Goal: Task Accomplishment & Management: Complete application form

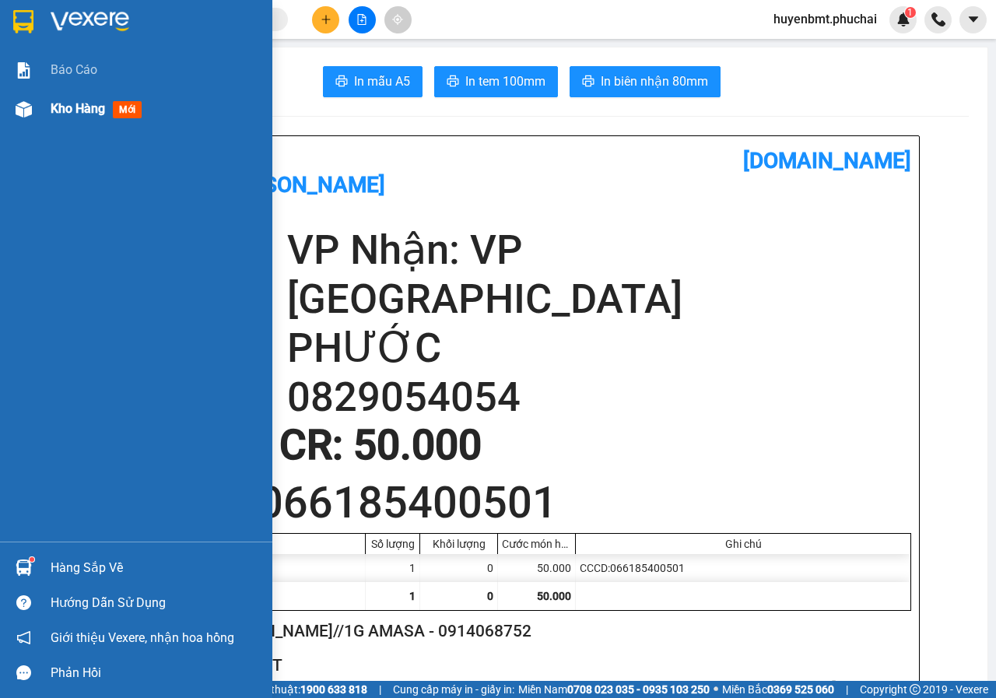
click at [33, 107] on div at bounding box center [23, 109] width 27 height 27
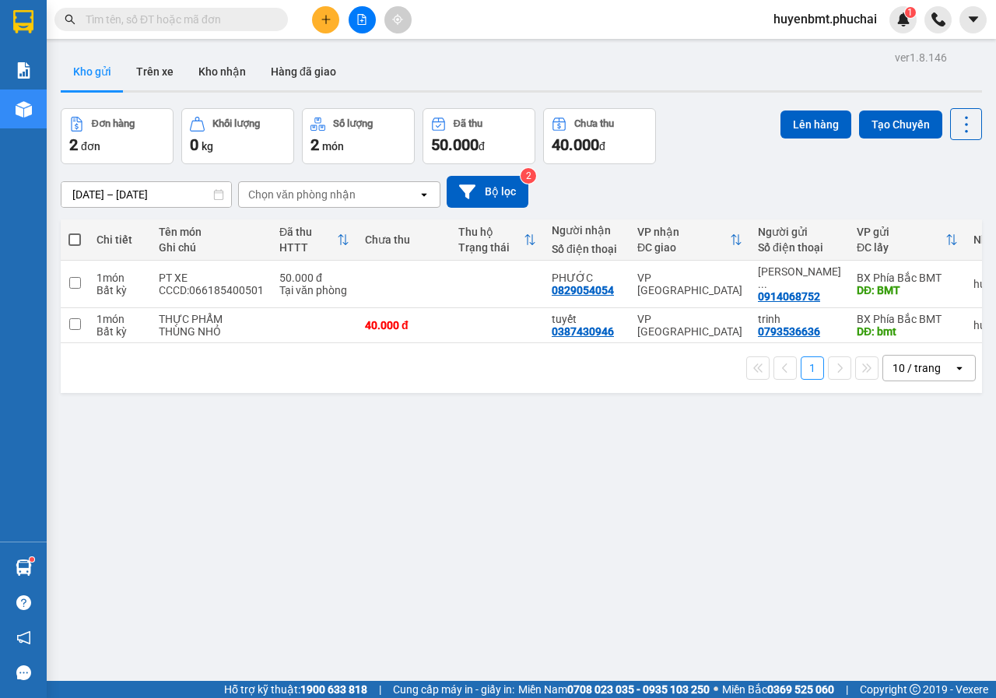
drag, startPoint x: 672, startPoint y: 465, endPoint x: 510, endPoint y: 422, distance: 167.6
click at [670, 465] on div "ver 1.8.146 Kho gửi Trên xe Kho nhận Hàng đã giao Đơn hàng 2 đơn Khối lượng 0 k…" at bounding box center [521, 396] width 934 height 698
click at [75, 237] on span at bounding box center [74, 239] width 12 height 12
click at [75, 232] on input "checkbox" at bounding box center [75, 232] width 0 height 0
checkbox input "true"
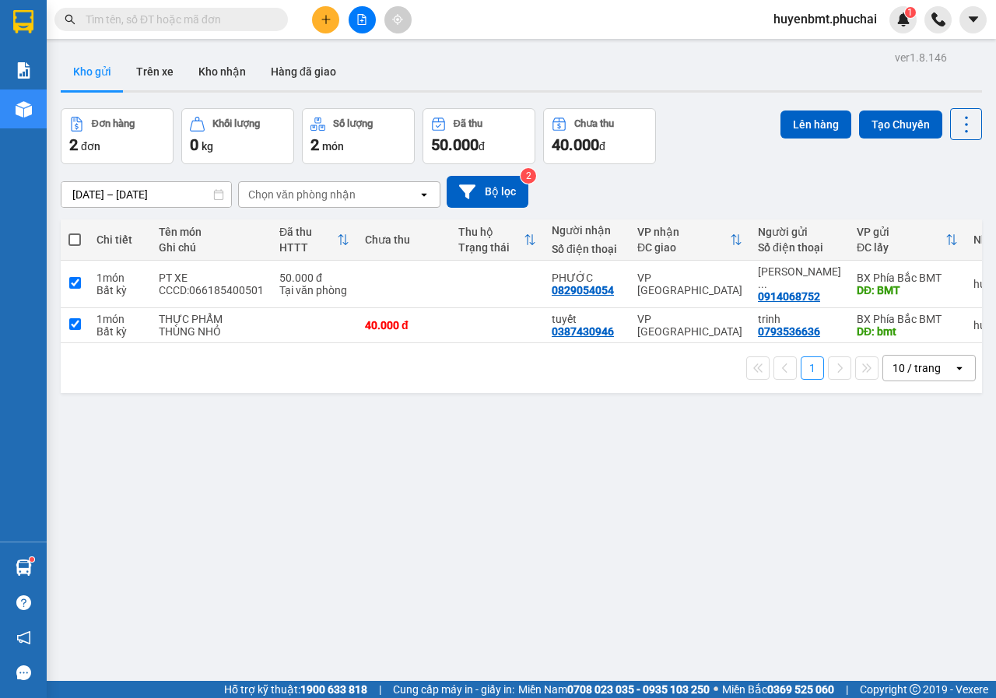
checkbox input "true"
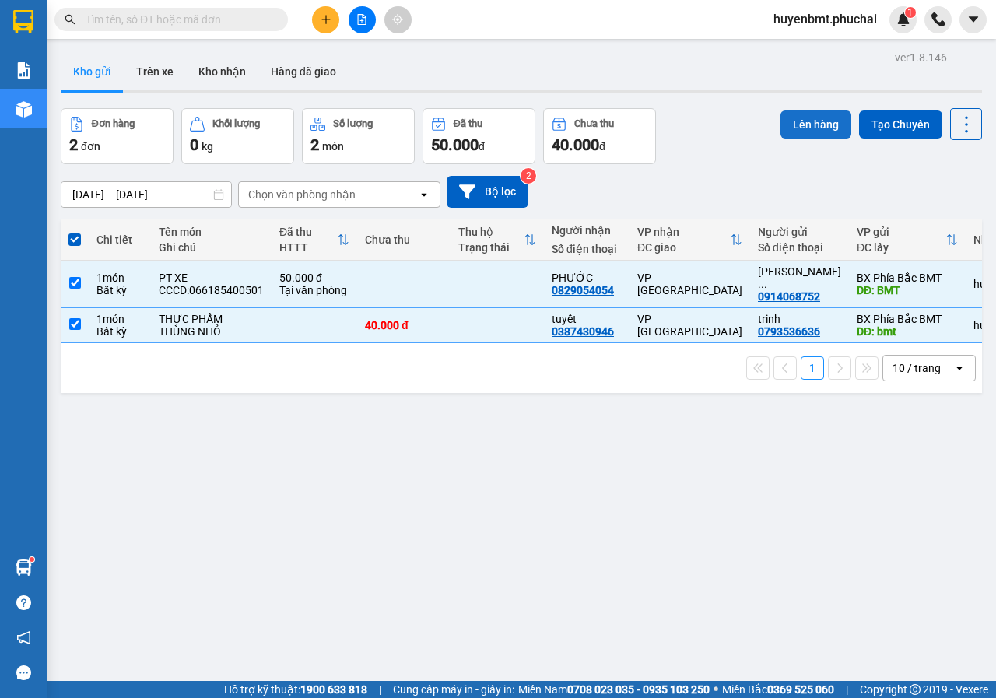
click at [783, 135] on button "Lên hàng" at bounding box center [815, 124] width 71 height 28
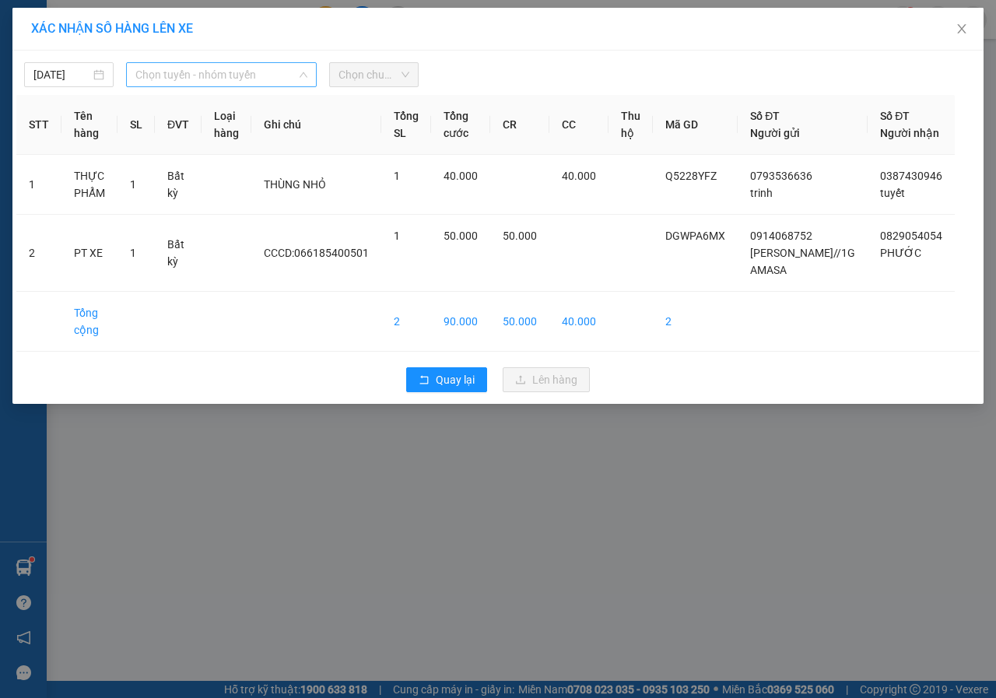
click at [169, 72] on span "Chọn tuyến - nhóm tuyến" at bounding box center [221, 74] width 172 height 23
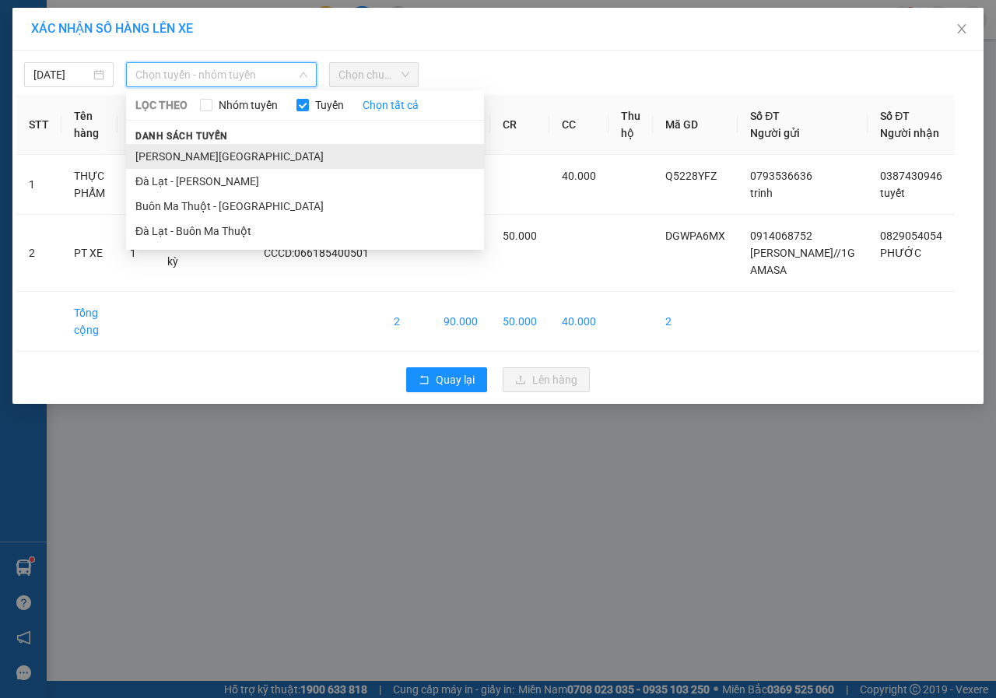
click at [155, 157] on li "[PERSON_NAME][GEOGRAPHIC_DATA]" at bounding box center [305, 156] width 358 height 25
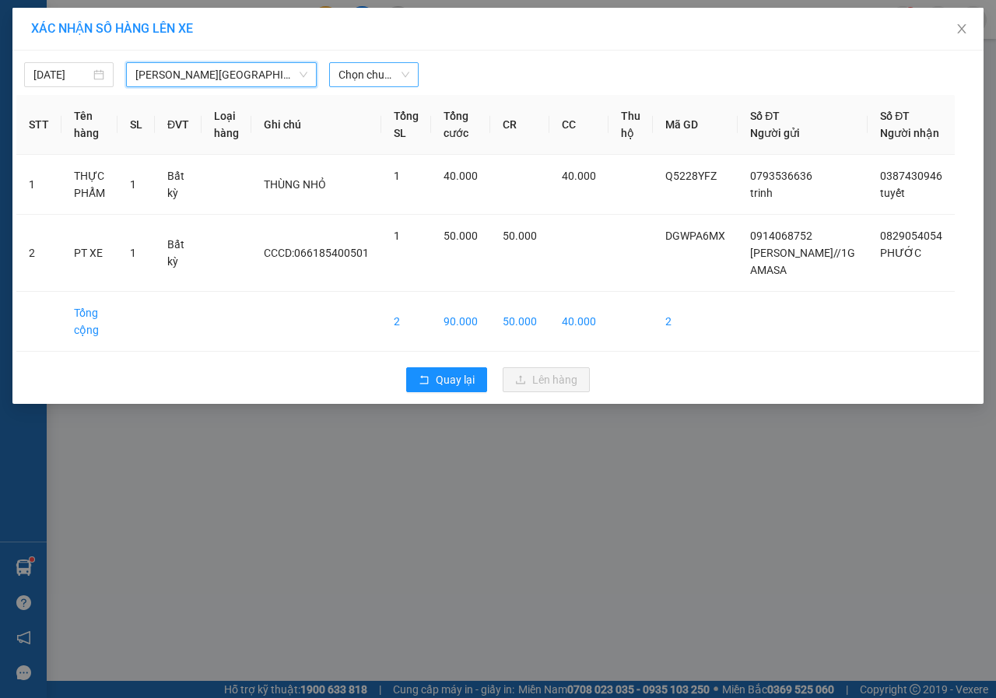
click at [368, 85] on span "Chọn chuyến" at bounding box center [373, 74] width 71 height 23
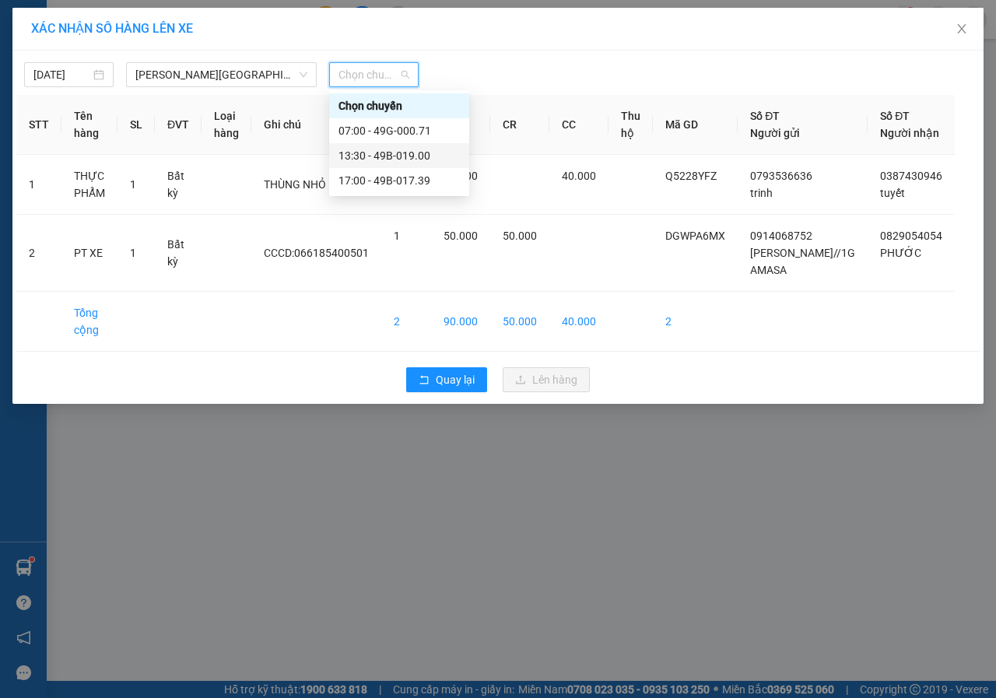
click at [395, 157] on div "13:30 - 49B-019.00" at bounding box center [398, 155] width 121 height 17
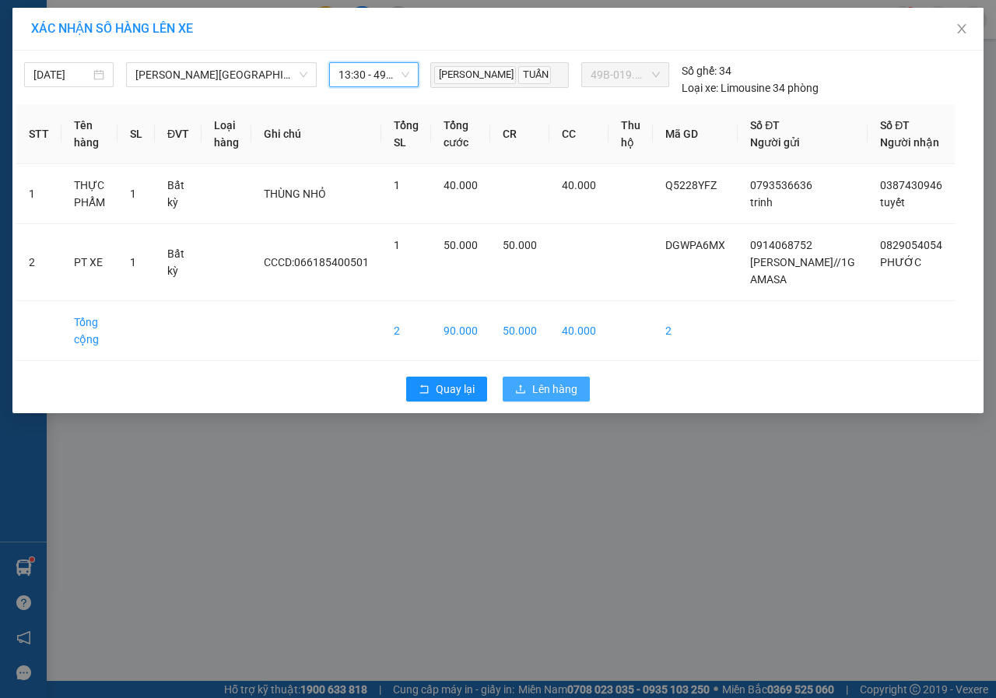
click at [548, 398] on span "Lên hàng" at bounding box center [554, 388] width 45 height 17
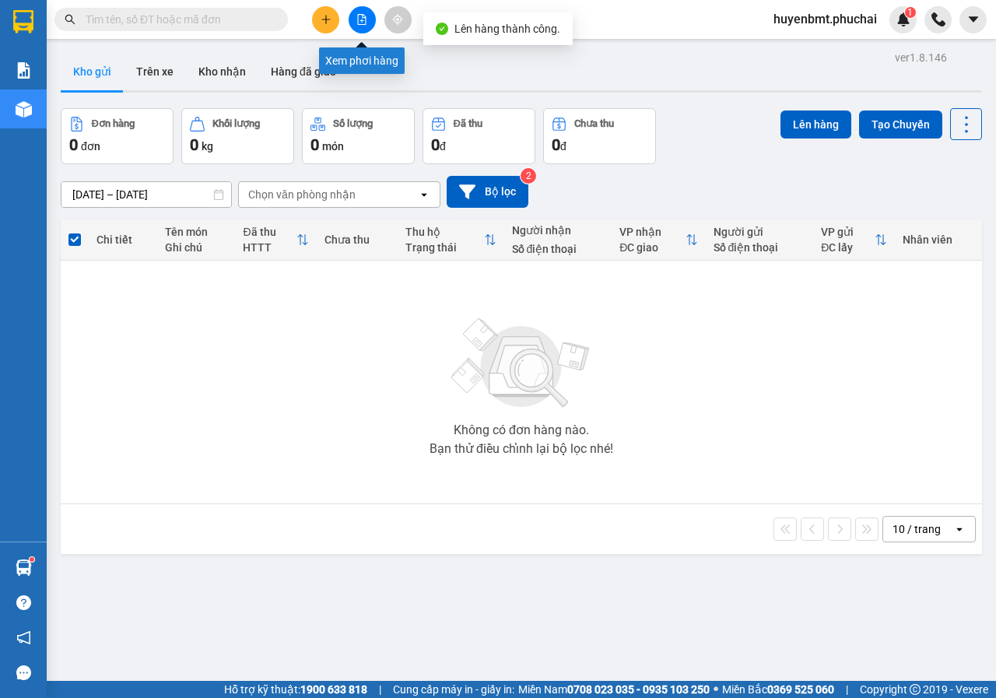
click at [362, 25] on button at bounding box center [362, 19] width 27 height 27
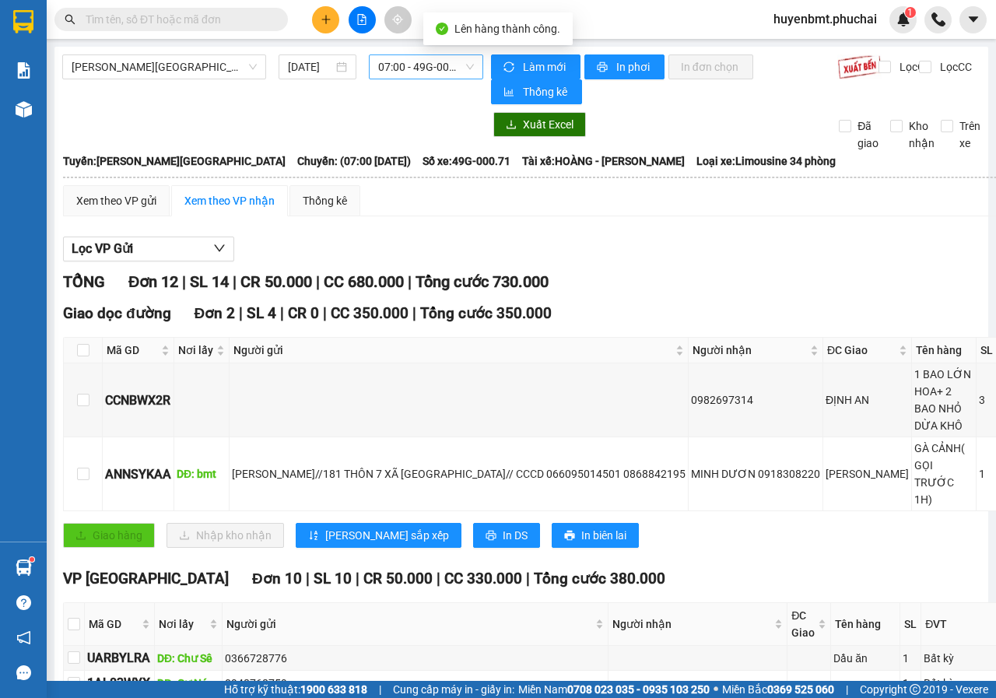
click at [399, 65] on span "07:00 - 49G-000.71" at bounding box center [425, 66] width 95 height 23
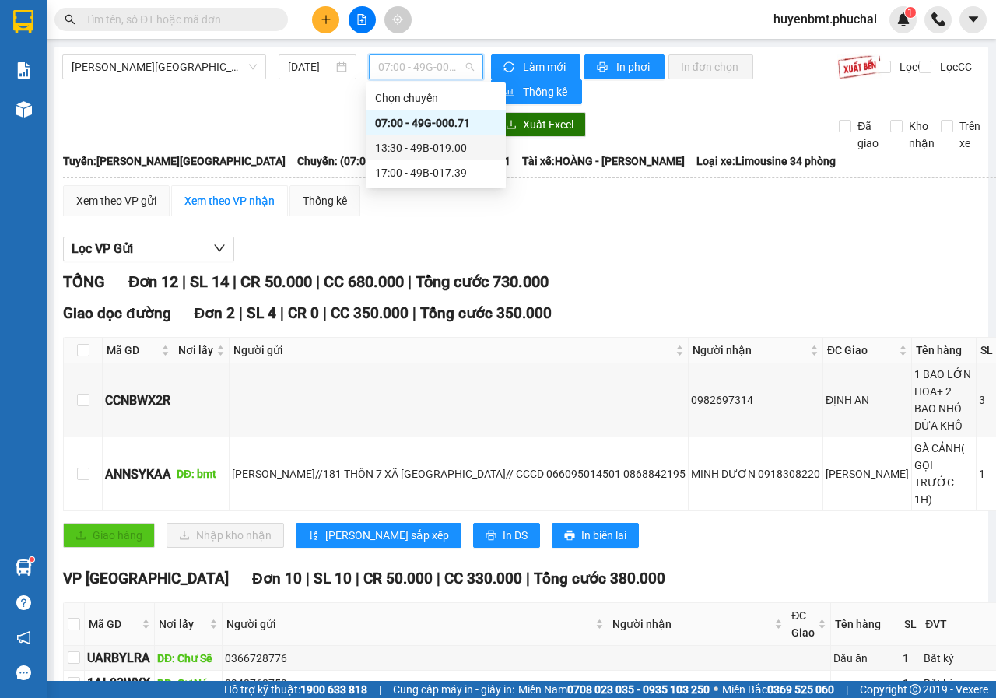
click at [433, 150] on div "13:30 - 49B-019.00" at bounding box center [435, 147] width 121 height 17
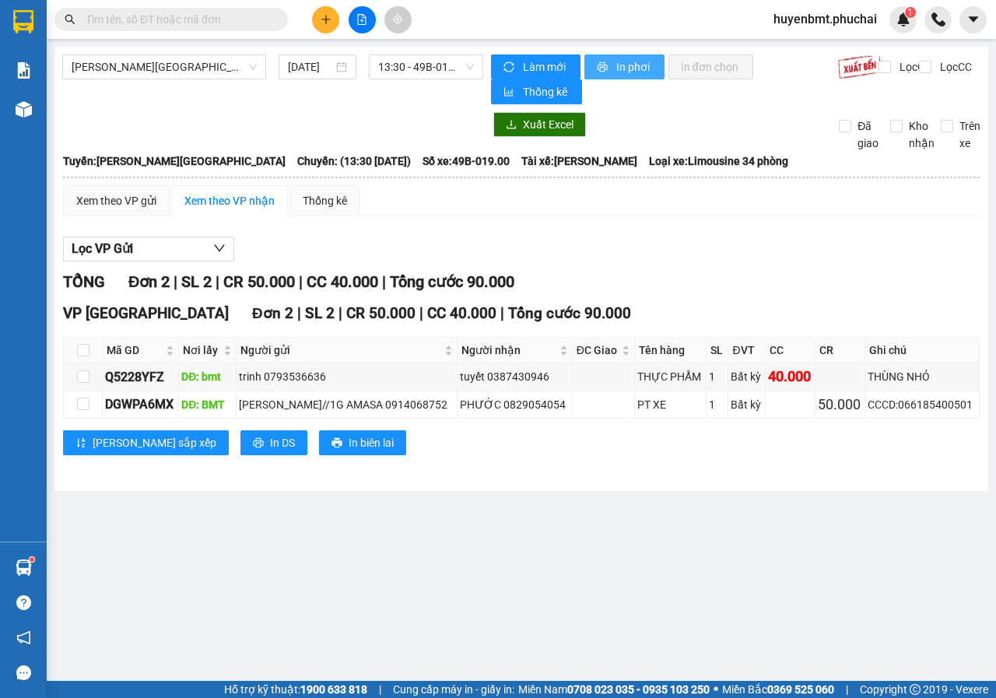
click at [640, 74] on span "In phơi" at bounding box center [634, 66] width 36 height 17
click at [358, 23] on icon "file-add" at bounding box center [362, 19] width 9 height 11
click at [331, 22] on button at bounding box center [325, 19] width 27 height 27
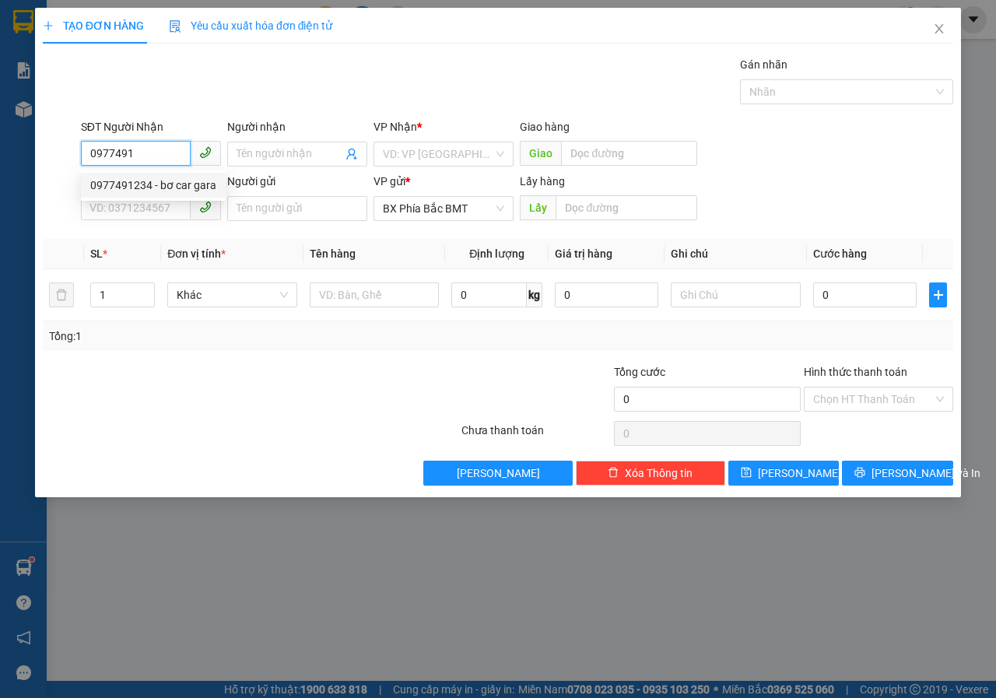
click at [192, 189] on div "0977491234 - bơ car gara" at bounding box center [153, 185] width 126 height 17
type input "0977491234"
type input "bơ car gara"
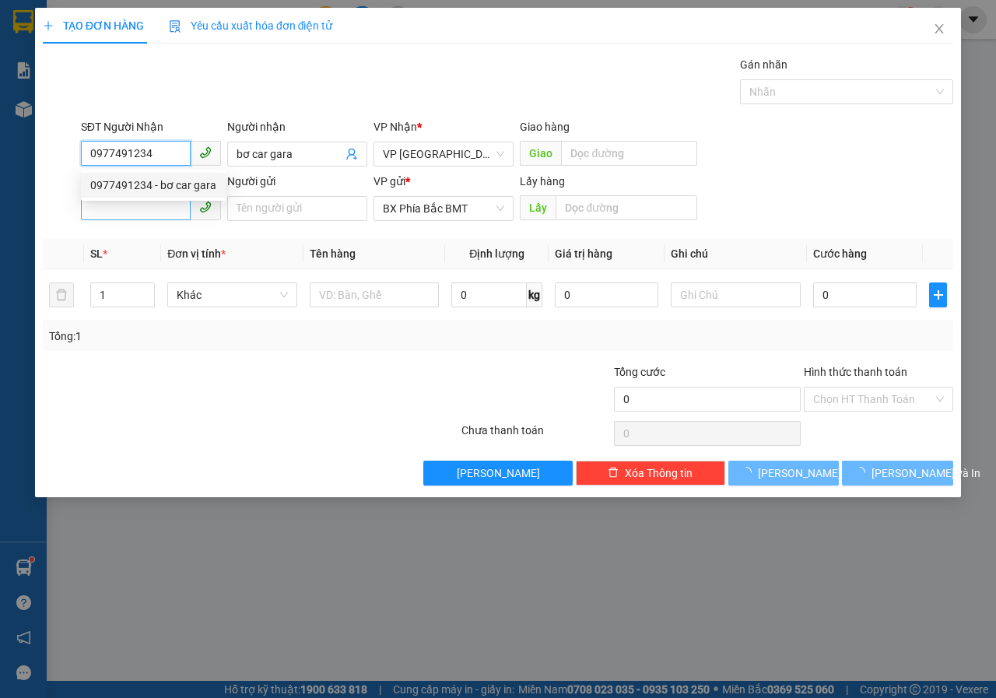
type input "50.000"
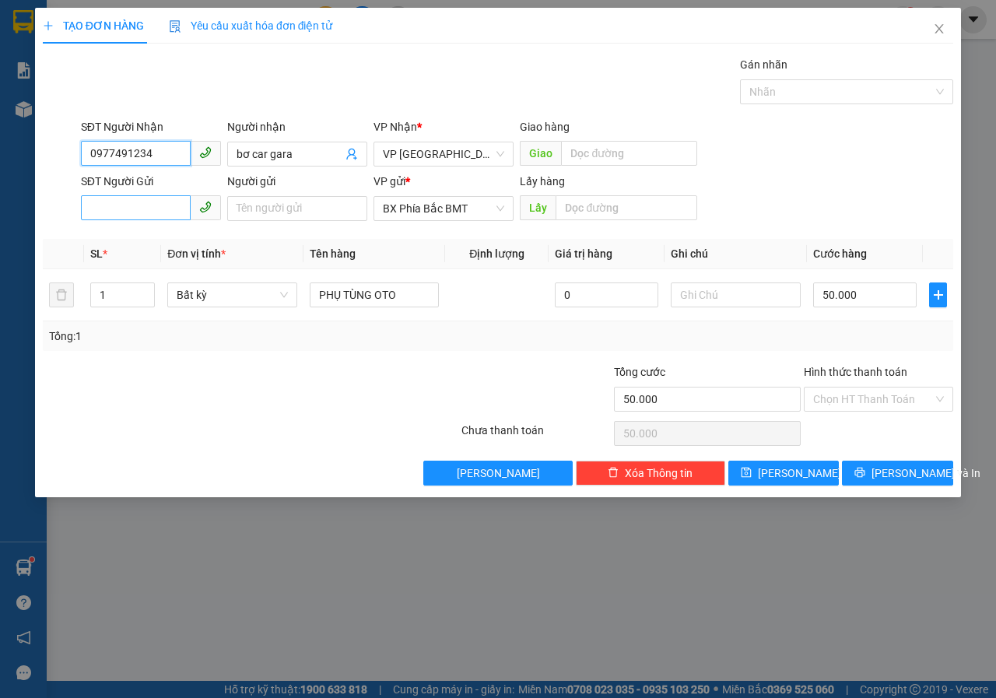
type input "0977491234"
click at [156, 216] on input "SĐT Người Gửi" at bounding box center [136, 207] width 110 height 25
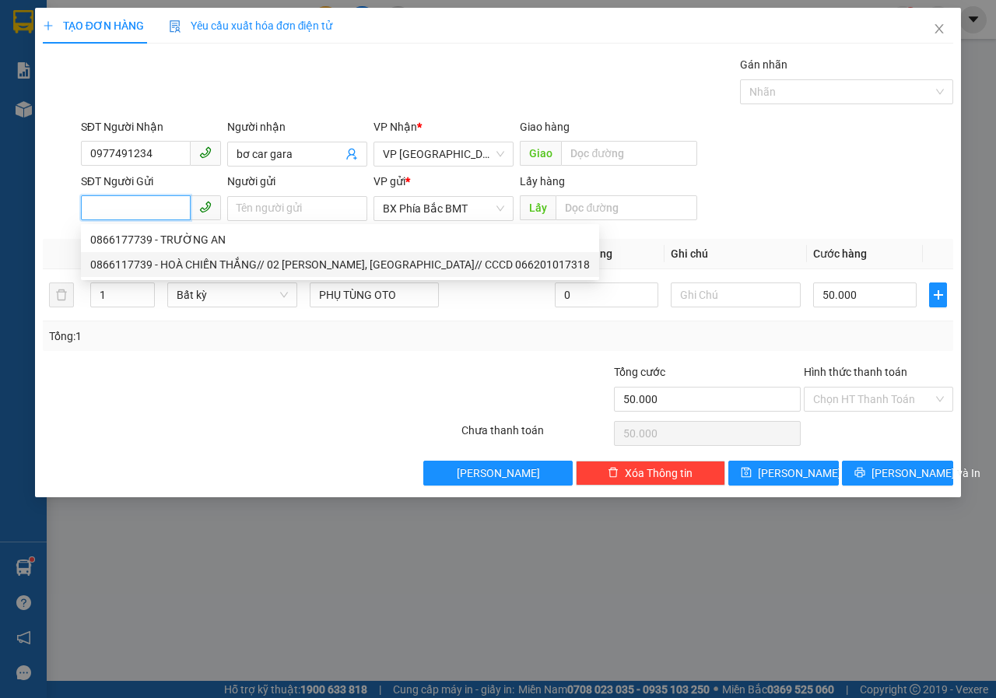
click at [167, 272] on div "0866117739 - HOÀ CHIẾN THẮNG// 02 [PERSON_NAME], [GEOGRAPHIC_DATA]// CCCD 06620…" at bounding box center [340, 264] width 500 height 17
type input "0866117739"
type input "HOÀ CHIẾN THẮNG// 02 [PERSON_NAME], TÂN AN// CCCD 066201017318"
type input "BMT"
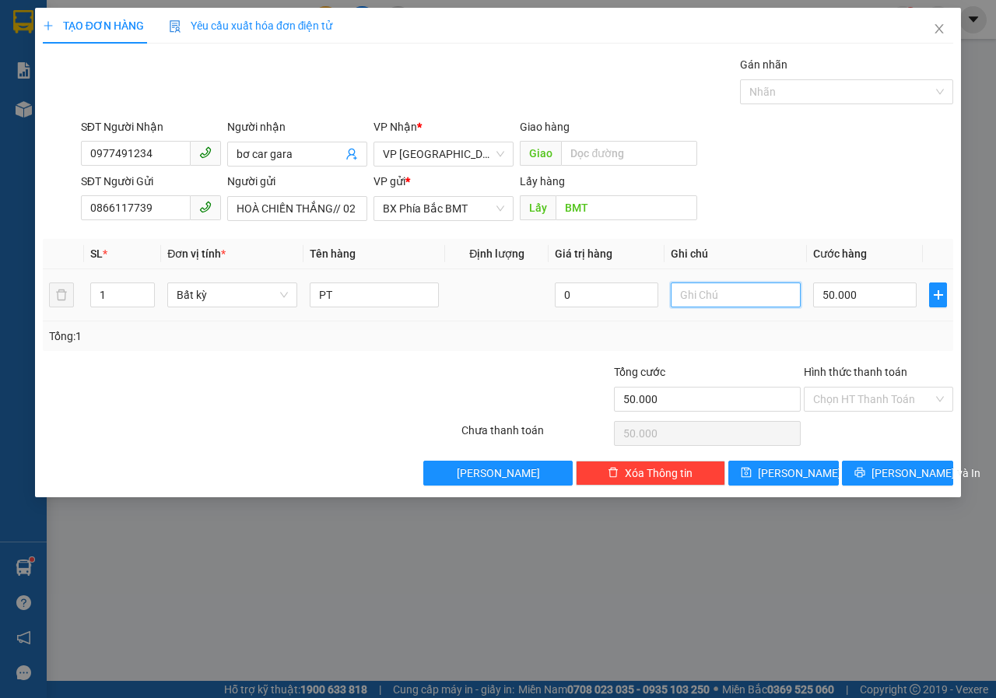
click at [689, 300] on input "text" at bounding box center [736, 294] width 130 height 25
type input "THÙNG NHỎ BỌC [PERSON_NAME]"
click at [920, 476] on span "[PERSON_NAME] và In" at bounding box center [925, 472] width 109 height 17
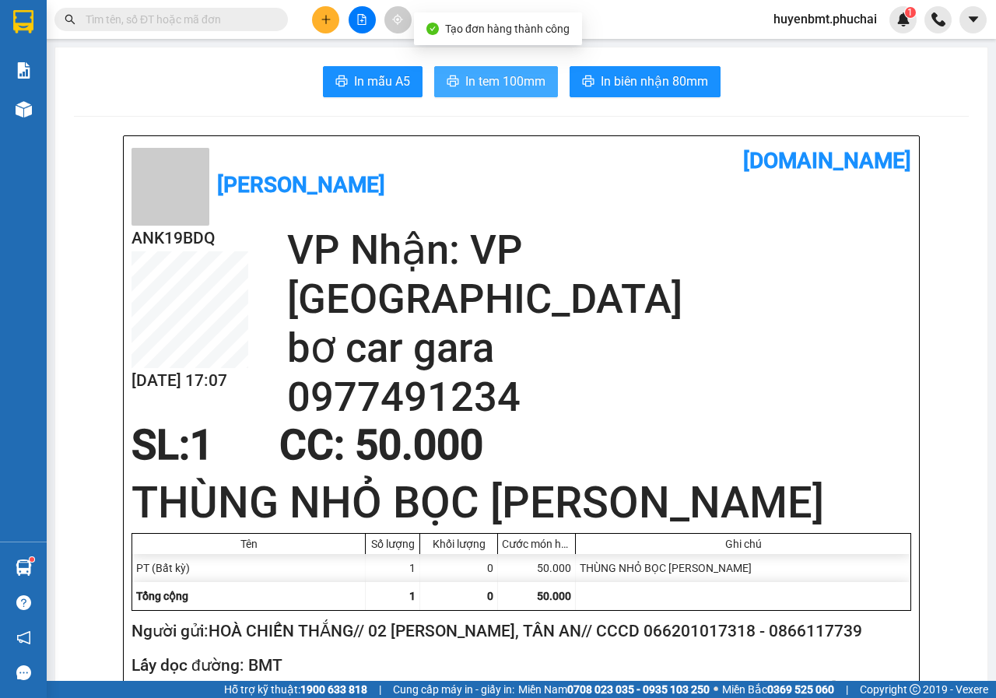
click at [475, 88] on span "In tem 100mm" at bounding box center [505, 81] width 80 height 19
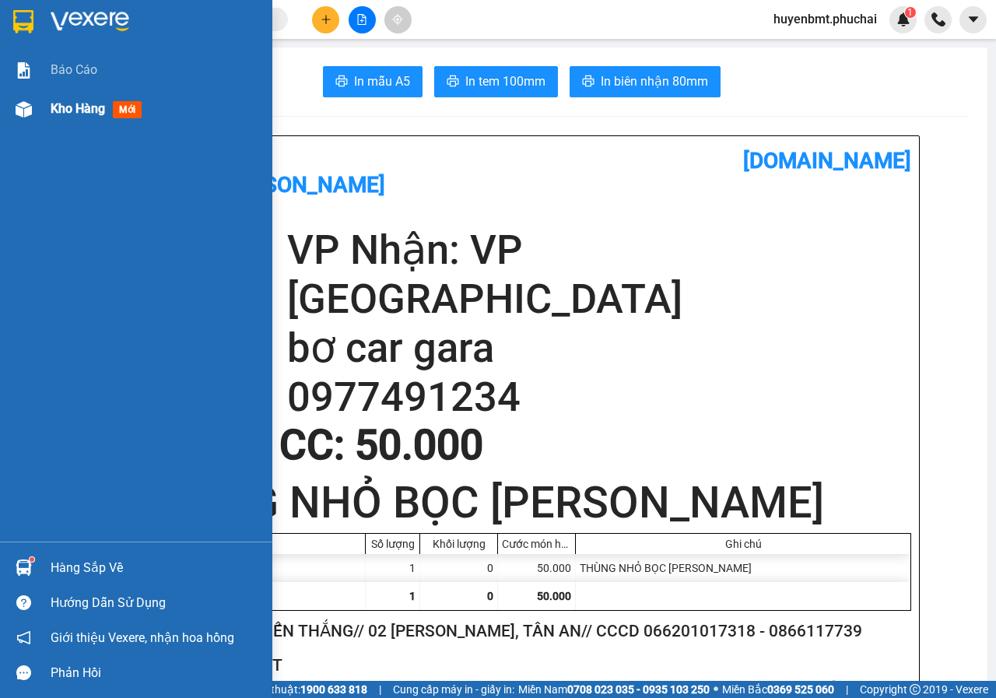
click at [30, 127] on div "Kho hàng mới" at bounding box center [136, 108] width 272 height 39
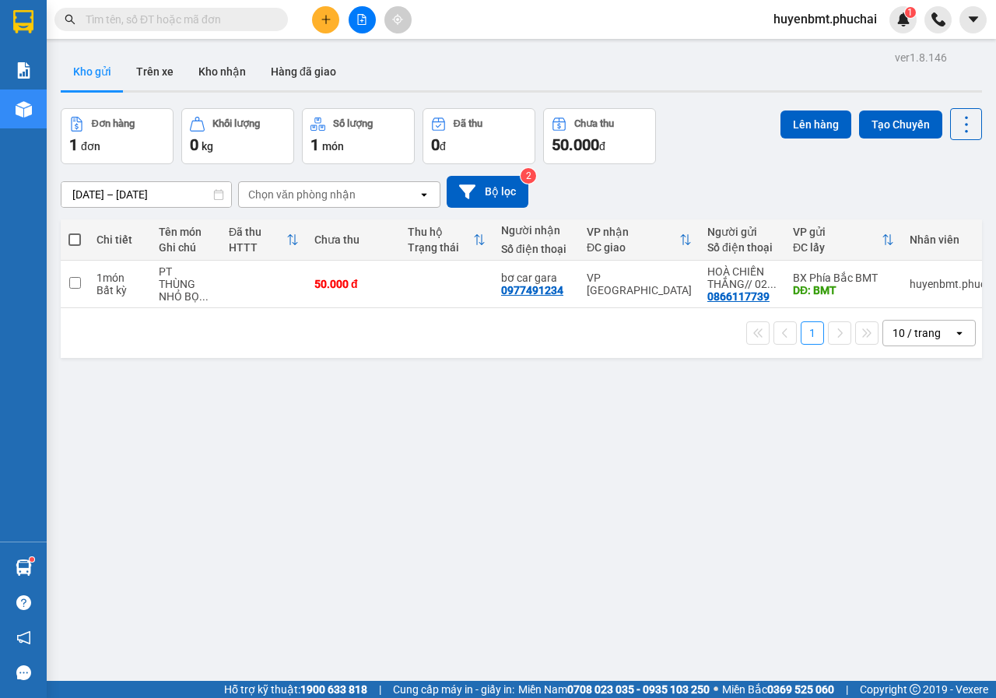
click at [326, 21] on icon "plus" at bounding box center [325, 19] width 1 height 9
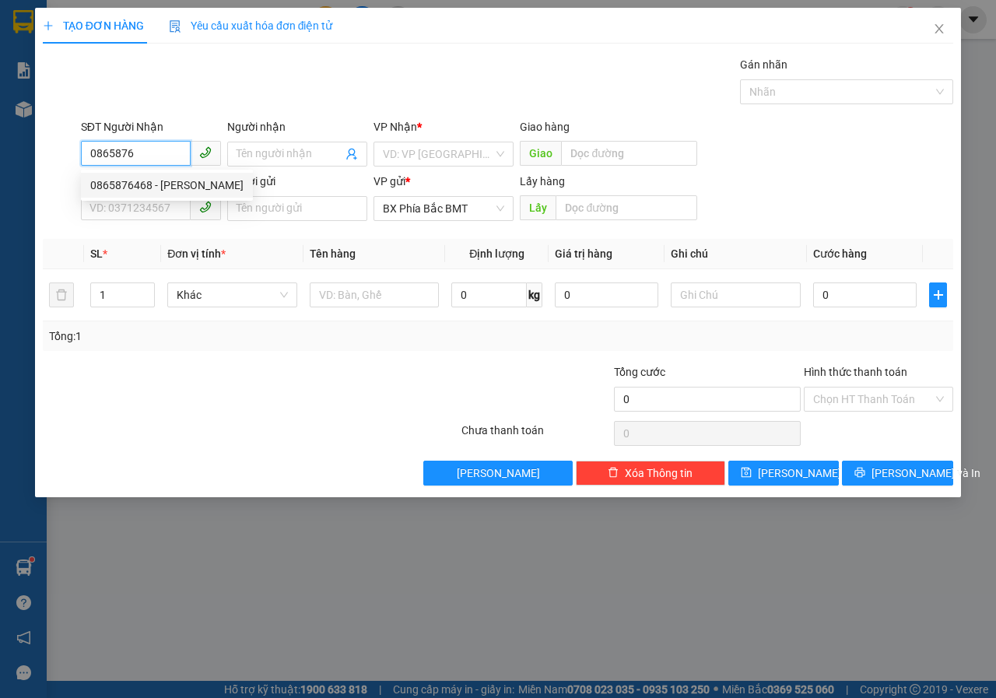
click at [211, 189] on div "0865876468 - [PERSON_NAME]" at bounding box center [166, 185] width 153 height 17
type input "0865876468"
type input "[PERSON_NAME]"
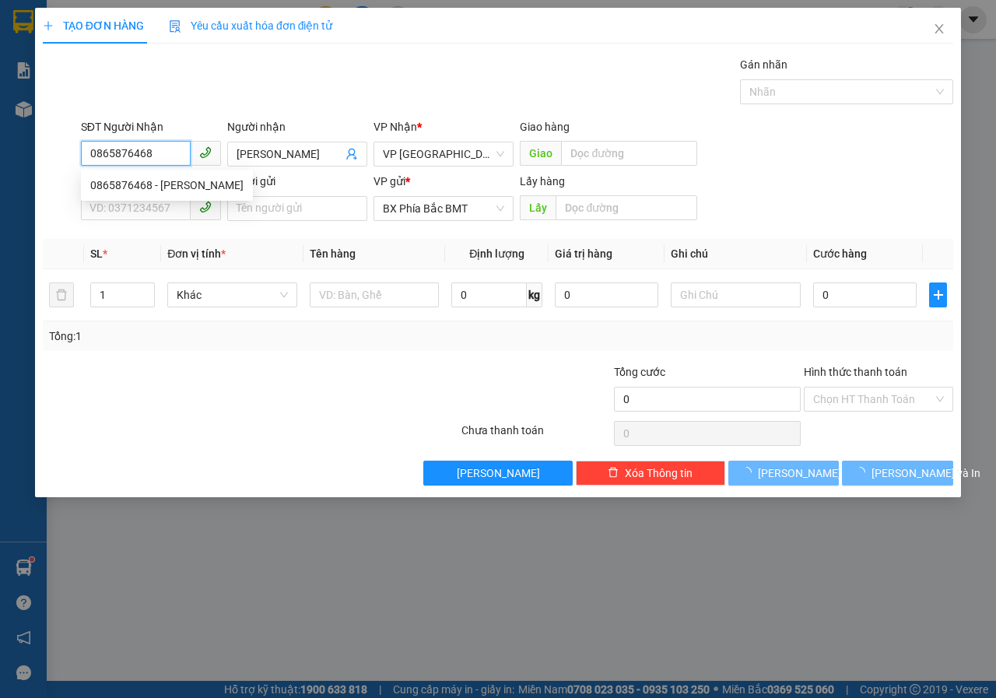
type input "70.000"
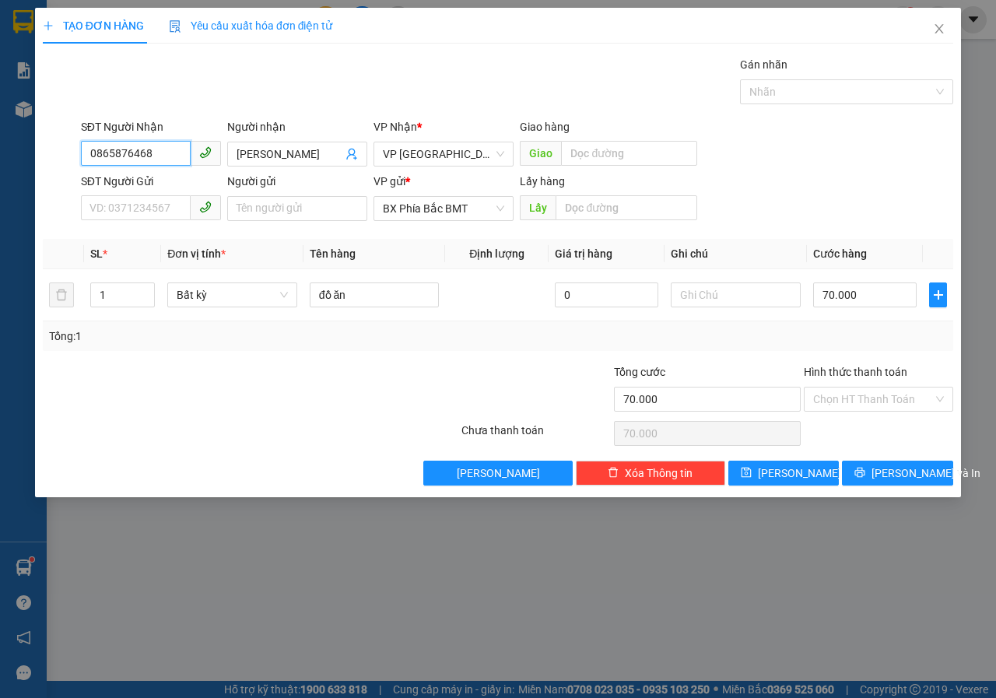
type input "0865876468"
click at [110, 192] on div "SĐT Người Gửi" at bounding box center [151, 184] width 140 height 23
click at [117, 203] on input "SĐT Người Gửi" at bounding box center [136, 207] width 110 height 25
type input "0818337387"
click at [244, 211] on input "Người gửi" at bounding box center [297, 208] width 140 height 25
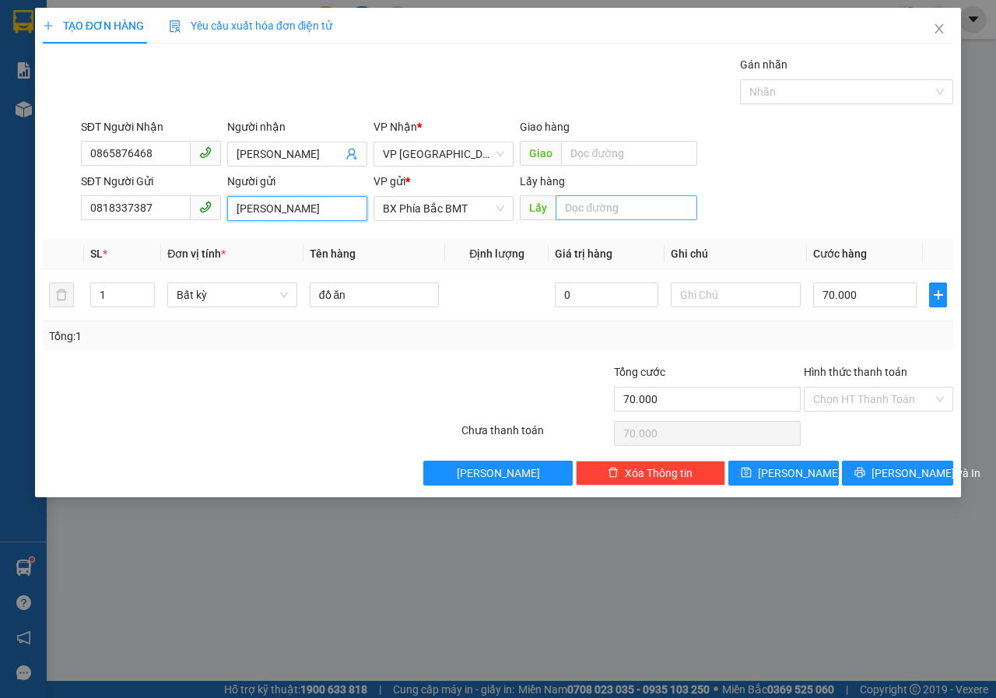
type input "[PERSON_NAME]"
click at [591, 209] on input "text" at bounding box center [626, 207] width 141 height 25
type input "BMT"
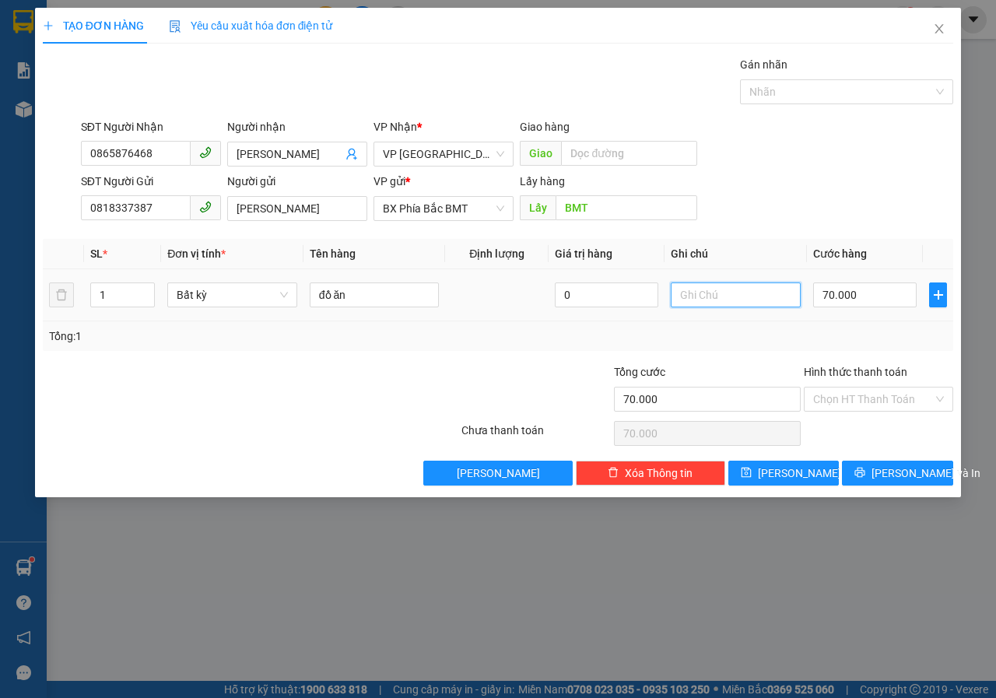
click at [776, 299] on input "text" at bounding box center [736, 294] width 130 height 25
type input "THÙNG XỐP"
click at [873, 304] on input "70.000" at bounding box center [864, 294] width 103 height 25
type input "6"
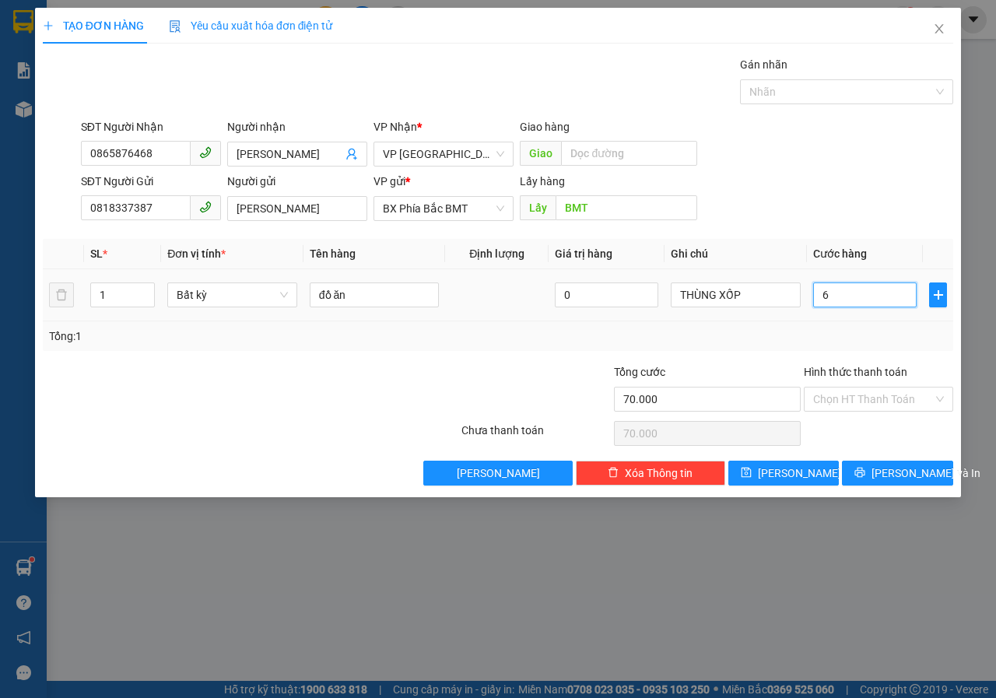
type input "6"
type input "60"
type input "600"
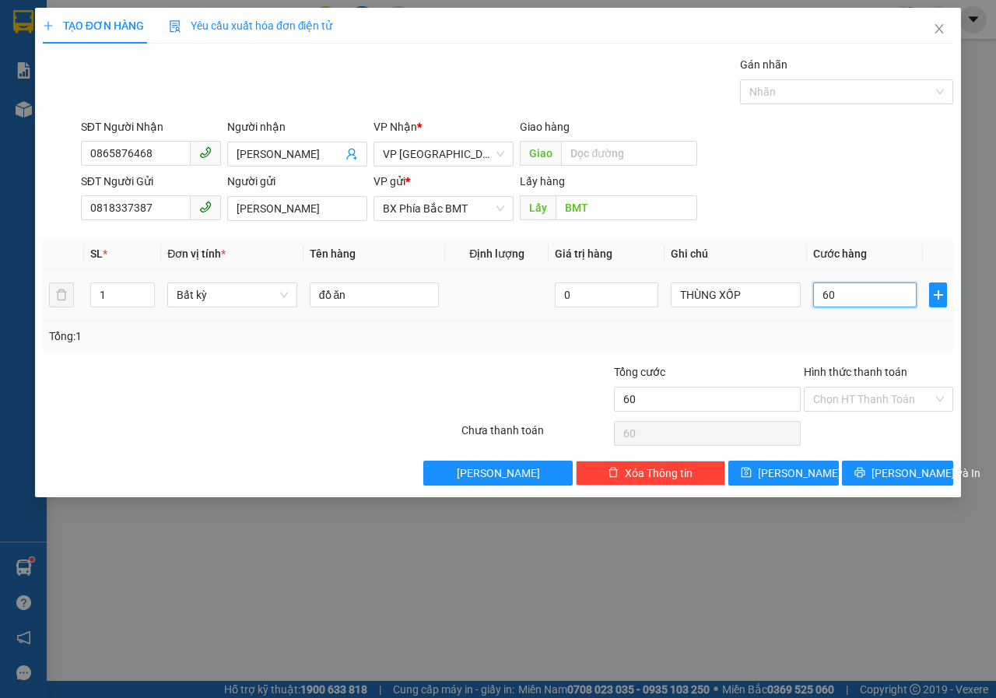
type input "600"
type input "6.000"
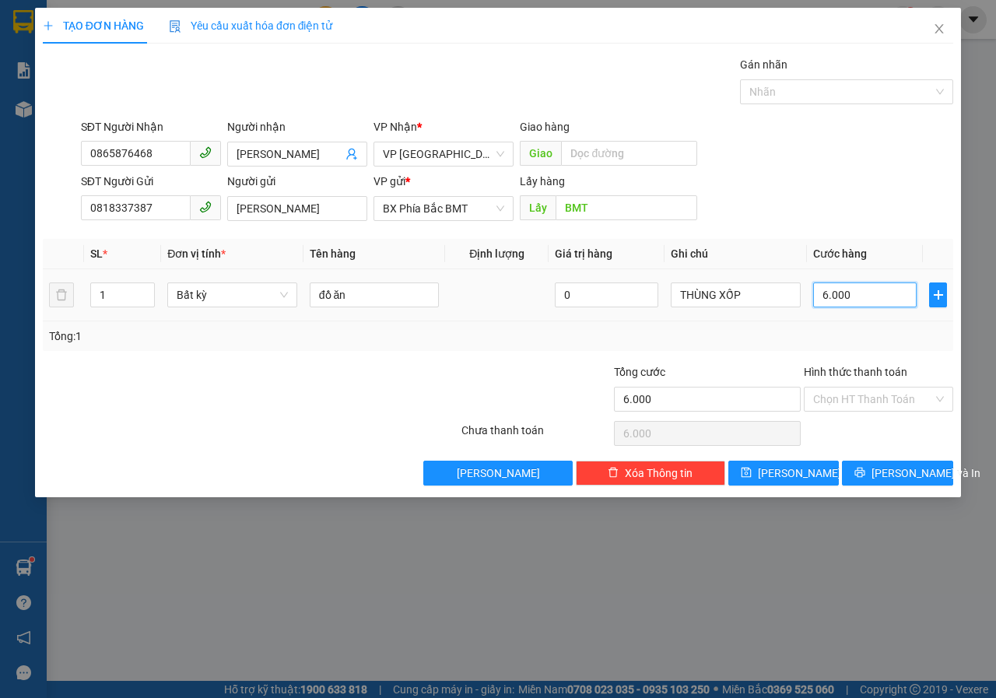
type input "60.000"
click at [857, 401] on input "Hình thức thanh toán" at bounding box center [873, 398] width 120 height 23
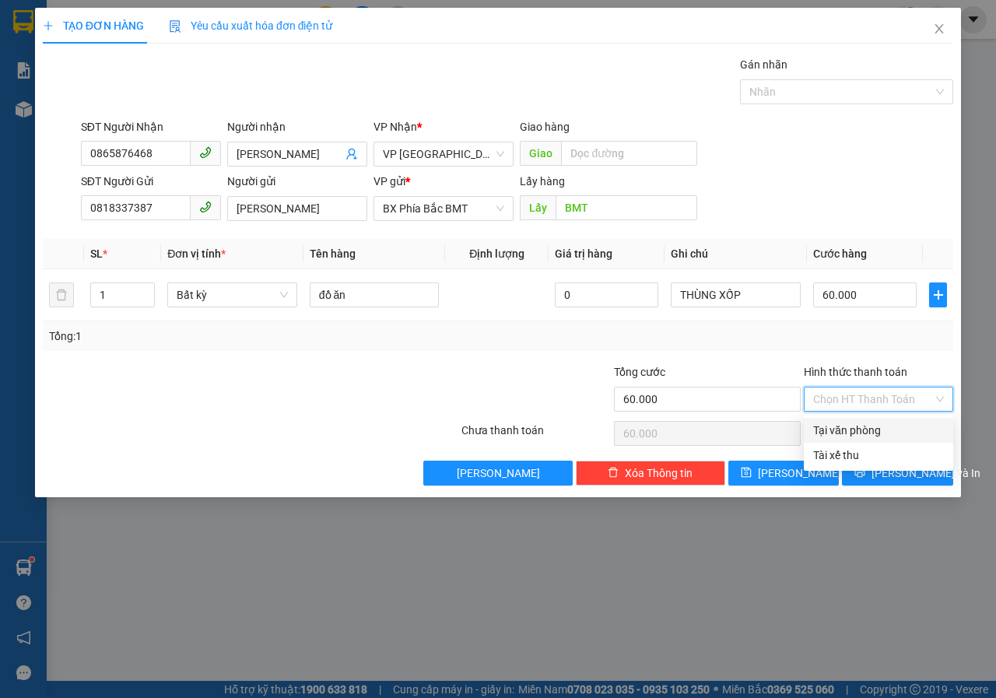
click at [862, 428] on div "Tại văn phòng" at bounding box center [878, 430] width 131 height 17
type input "0"
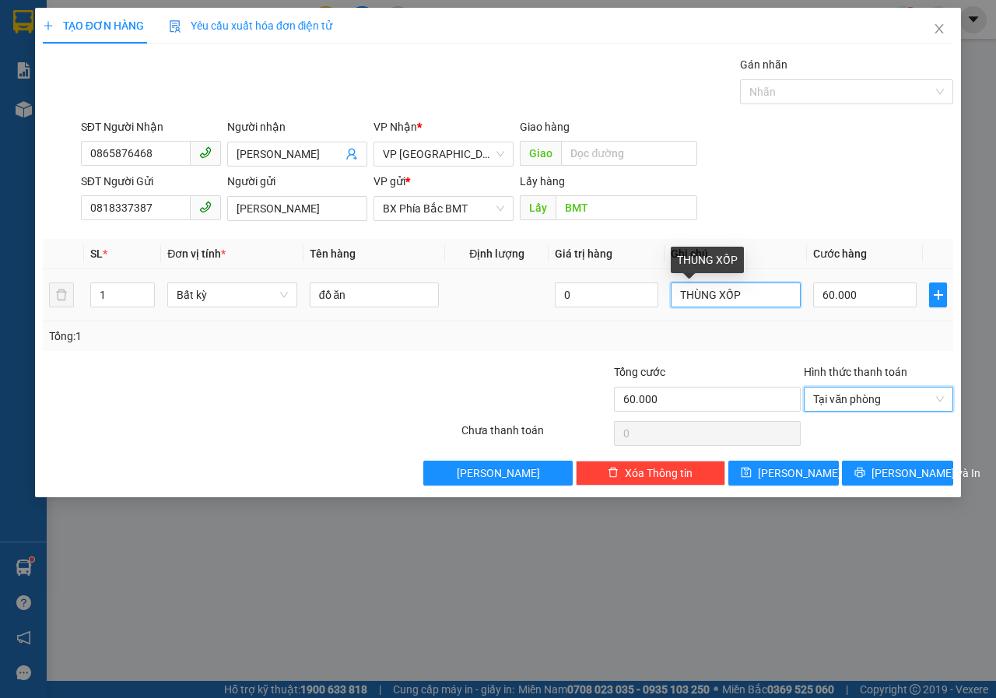
click at [760, 305] on input "THÙNG XỐP" at bounding box center [736, 294] width 130 height 25
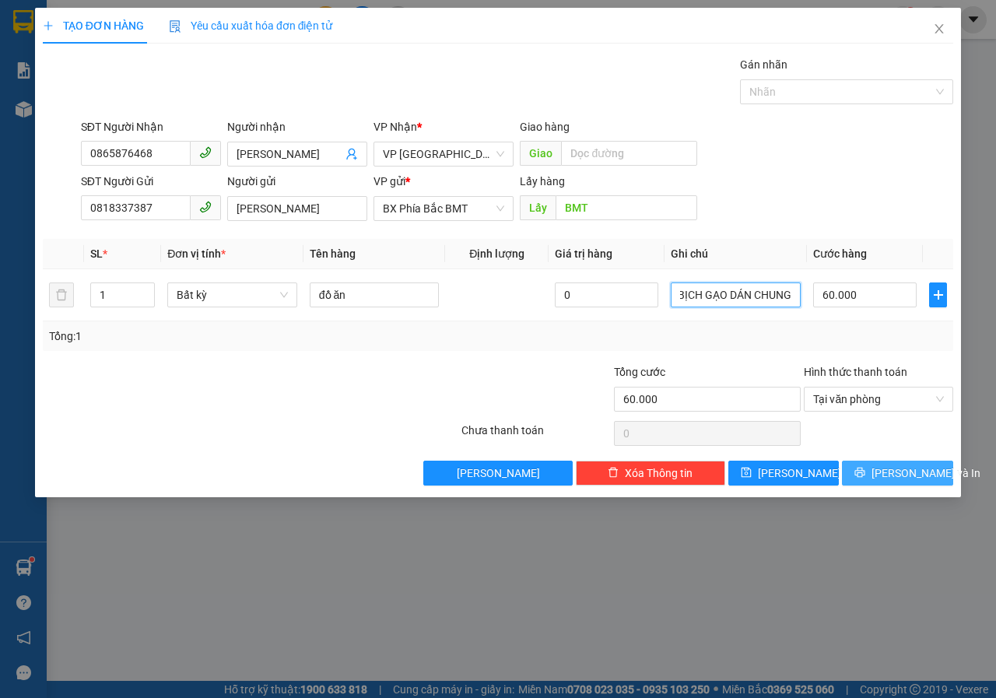
type input "THÙNG XỐP+BỊCH GẠO DÁN CHUNG"
click at [897, 471] on span "[PERSON_NAME] và In" at bounding box center [925, 472] width 109 height 17
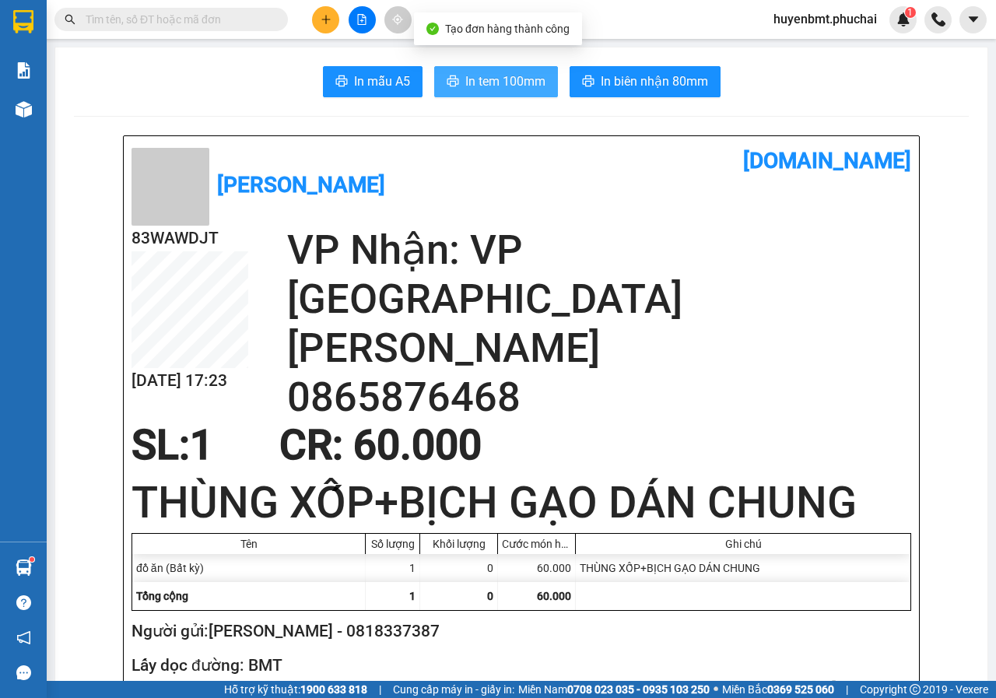
click at [490, 83] on span "In tem 100mm" at bounding box center [505, 81] width 80 height 19
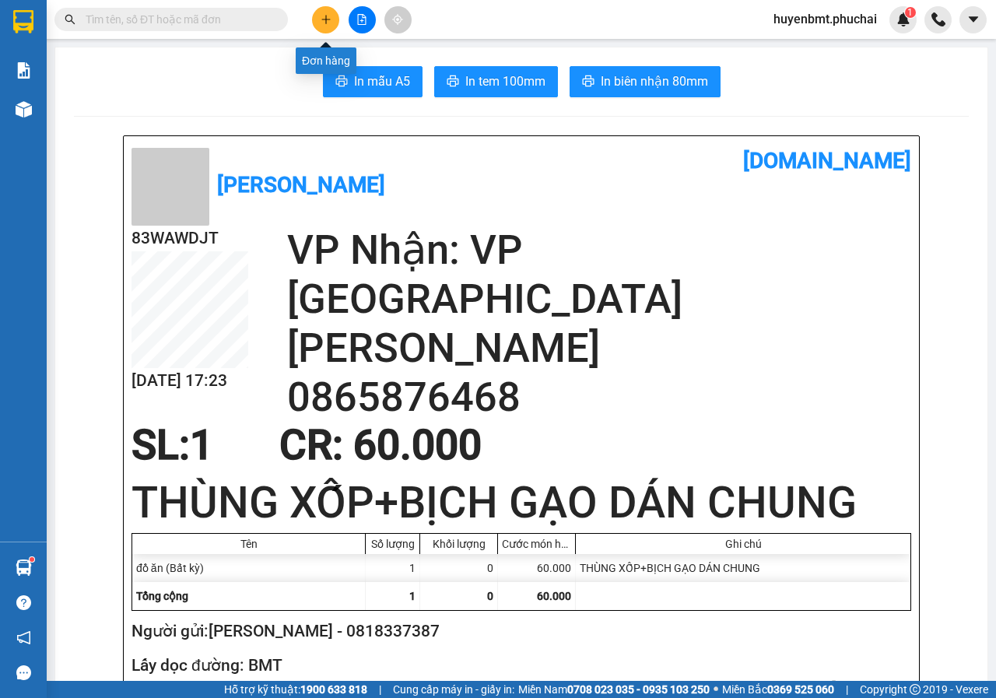
click at [325, 25] on button at bounding box center [325, 19] width 27 height 27
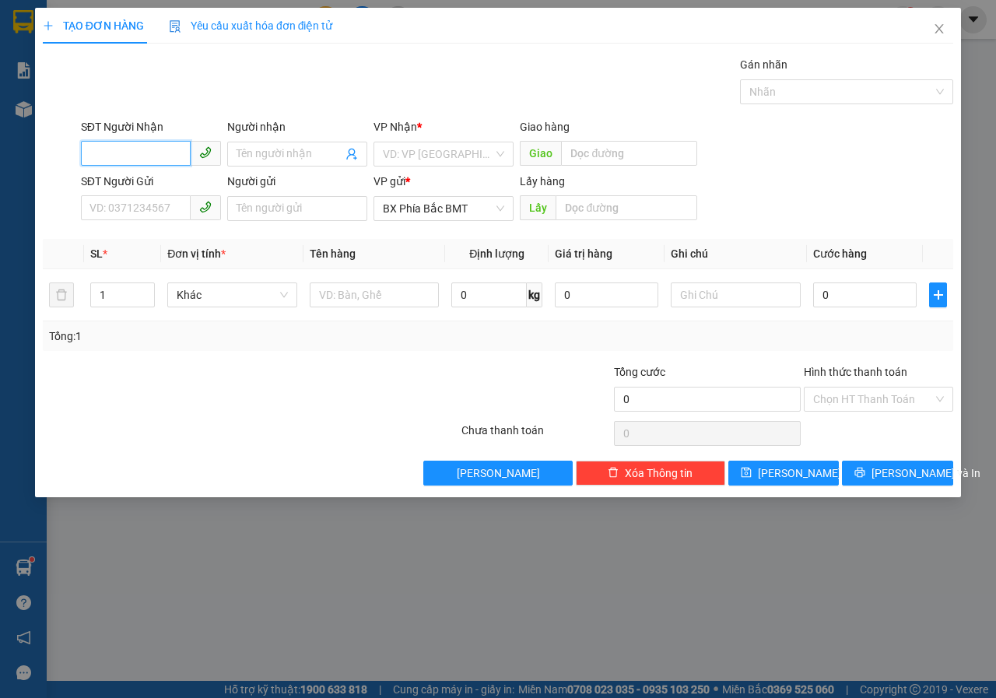
click at [140, 165] on input "SĐT Người Nhận" at bounding box center [136, 153] width 110 height 25
click at [163, 191] on div "0944773986 - [PERSON_NAME]" at bounding box center [166, 185] width 153 height 17
type input "0944773986"
type input "[PERSON_NAME]"
type input "60.000"
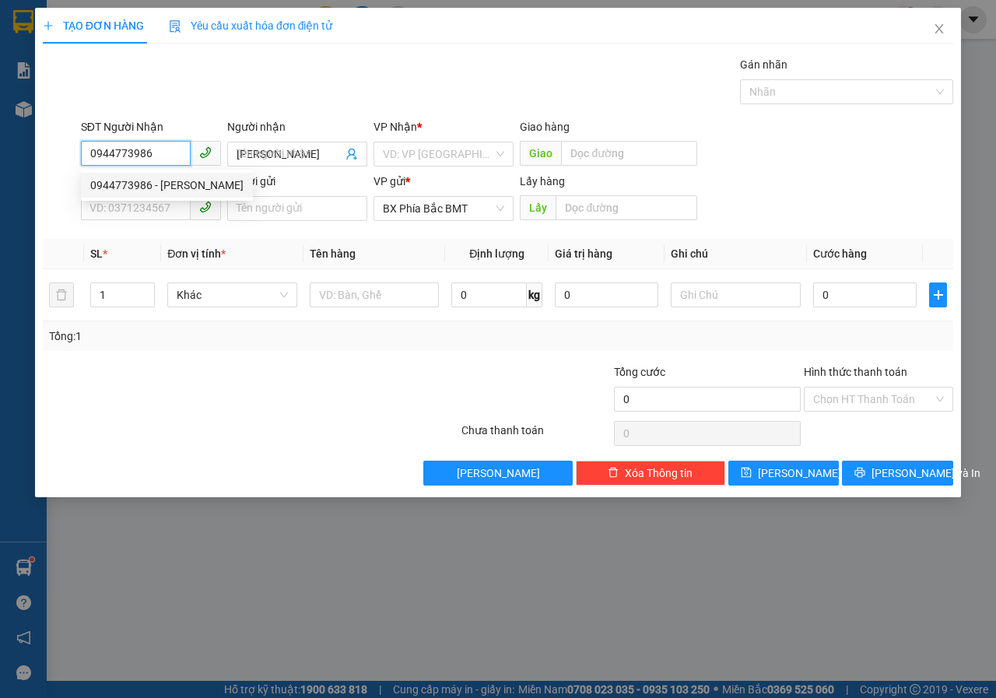
type input "60.000"
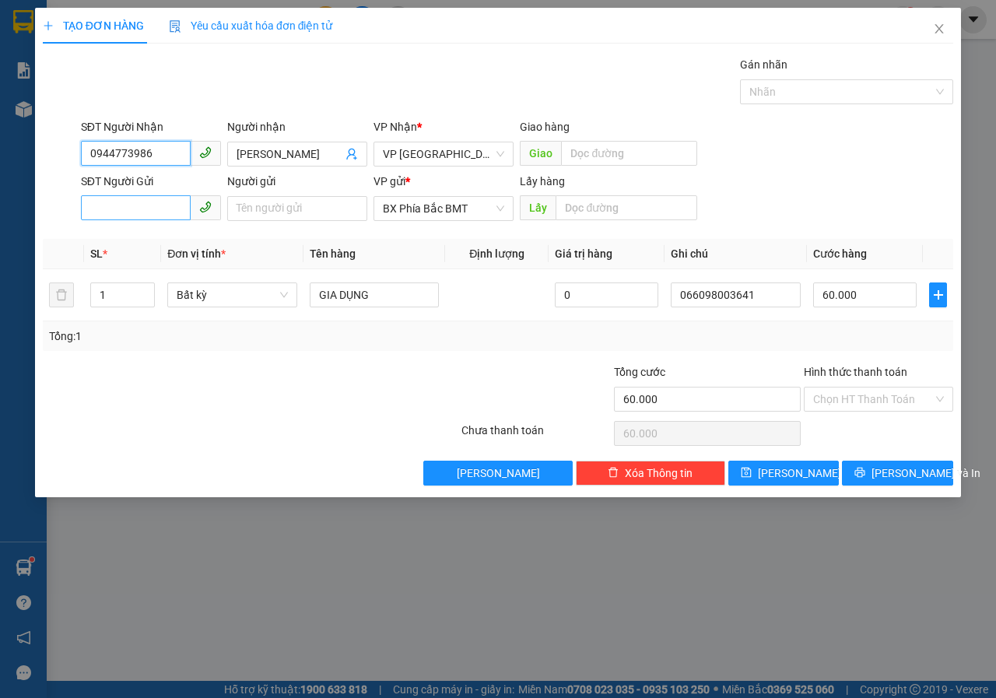
type input "0944773986"
click at [145, 215] on input "SĐT Người Gửi" at bounding box center [136, 207] width 110 height 25
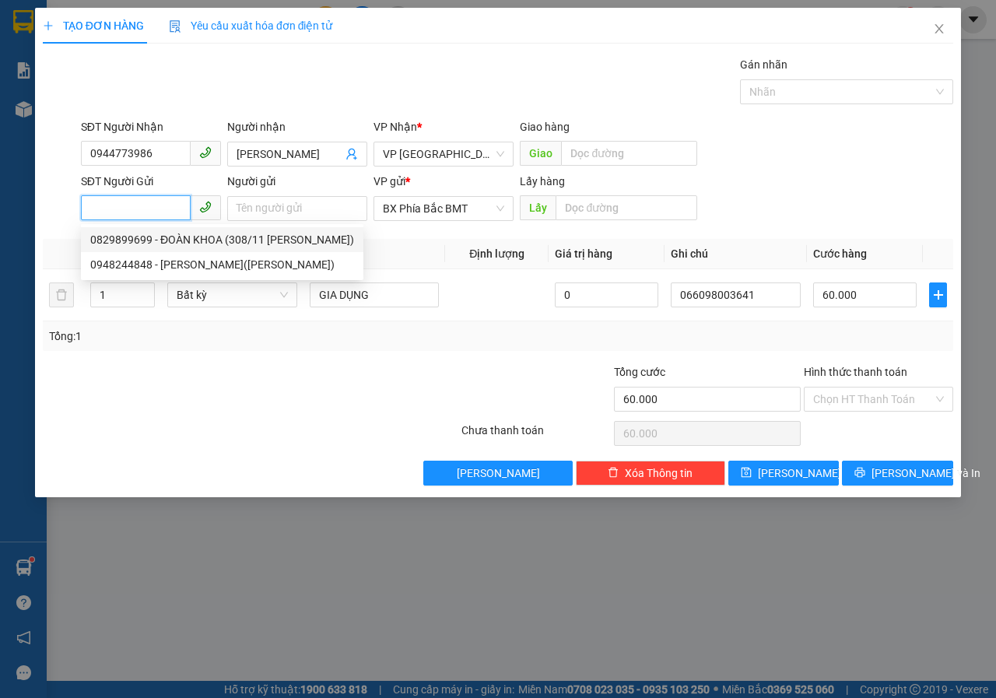
click at [203, 240] on div "0829899699 - ĐOÀN KHOA (308/11 [PERSON_NAME])" at bounding box center [222, 239] width 264 height 17
type input "0829899699"
type input "ĐOÀN KHOA (308/11 [PERSON_NAME])"
type input "BMT"
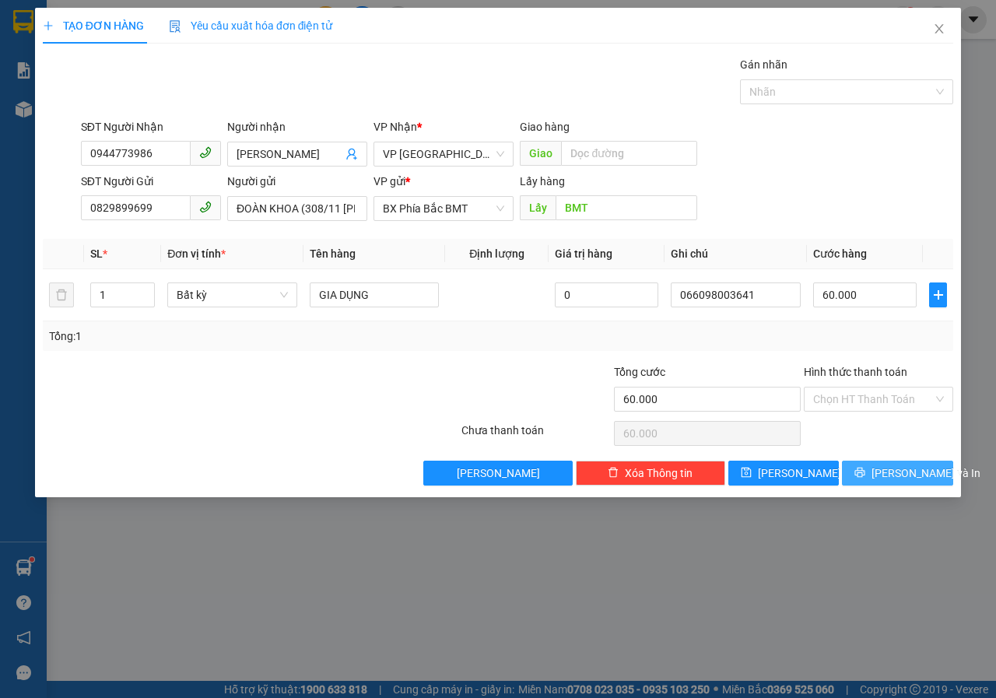
click at [898, 467] on span "[PERSON_NAME] và In" at bounding box center [925, 472] width 109 height 17
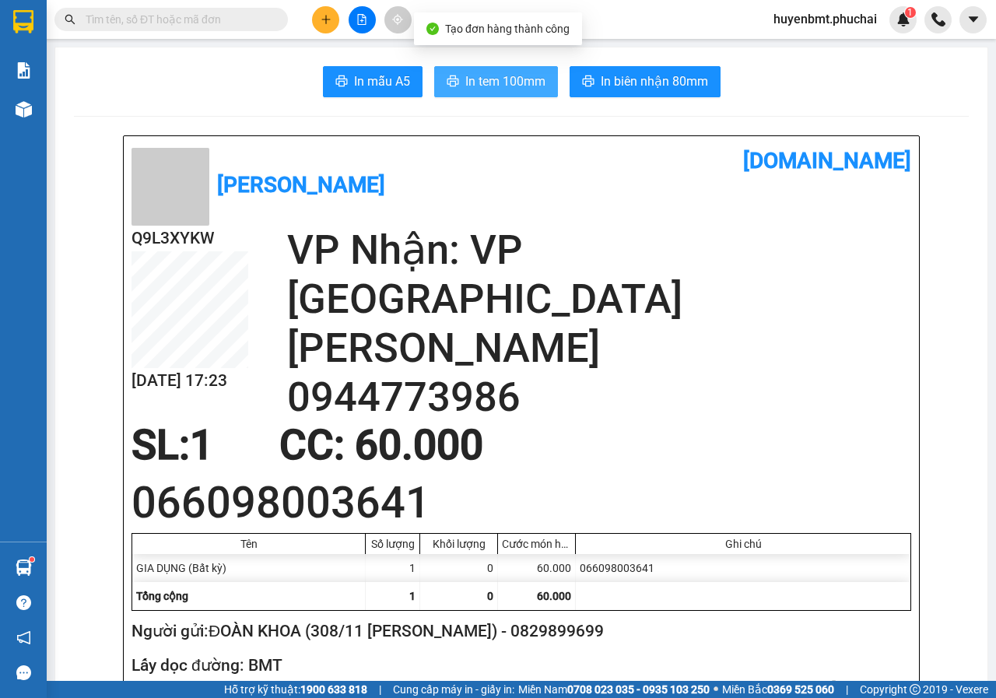
click at [492, 87] on span "In tem 100mm" at bounding box center [505, 81] width 80 height 19
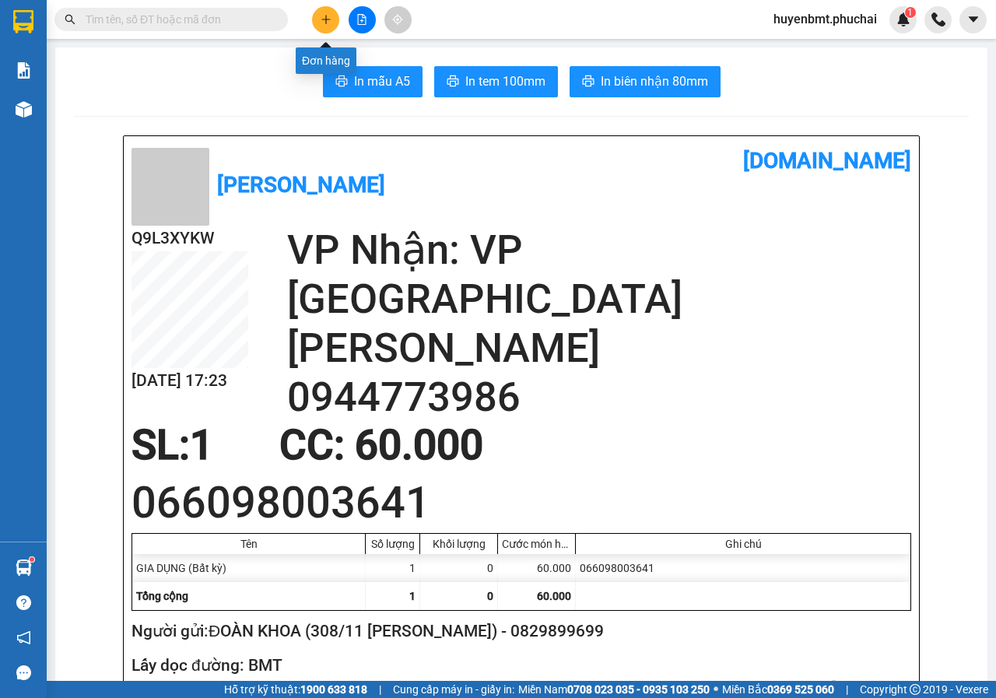
click at [323, 21] on icon "plus" at bounding box center [326, 19] width 11 height 11
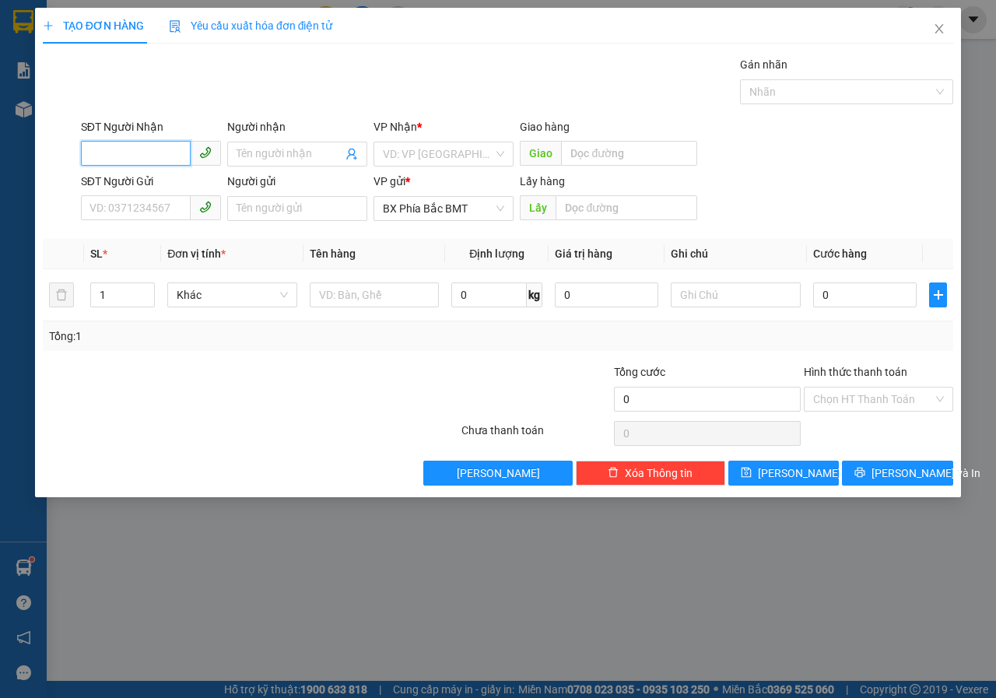
click at [140, 146] on input "SĐT Người Nhận" at bounding box center [136, 153] width 110 height 25
click at [117, 184] on div "0916334995 - a thành" at bounding box center [166, 185] width 153 height 17
type input "0916334995"
type input "a thành"
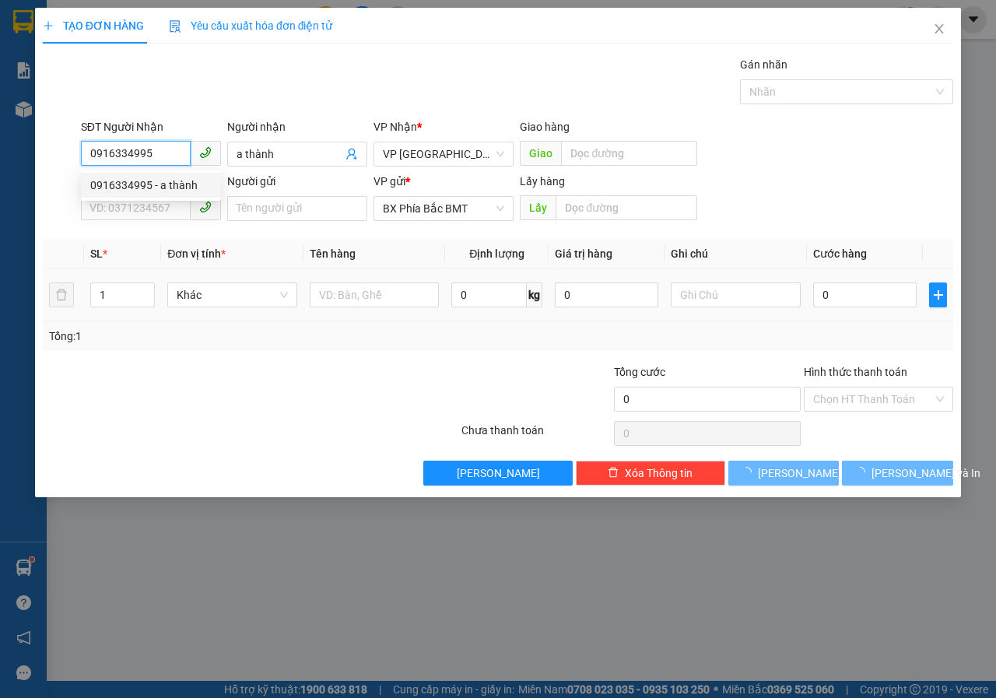
type input "60.000"
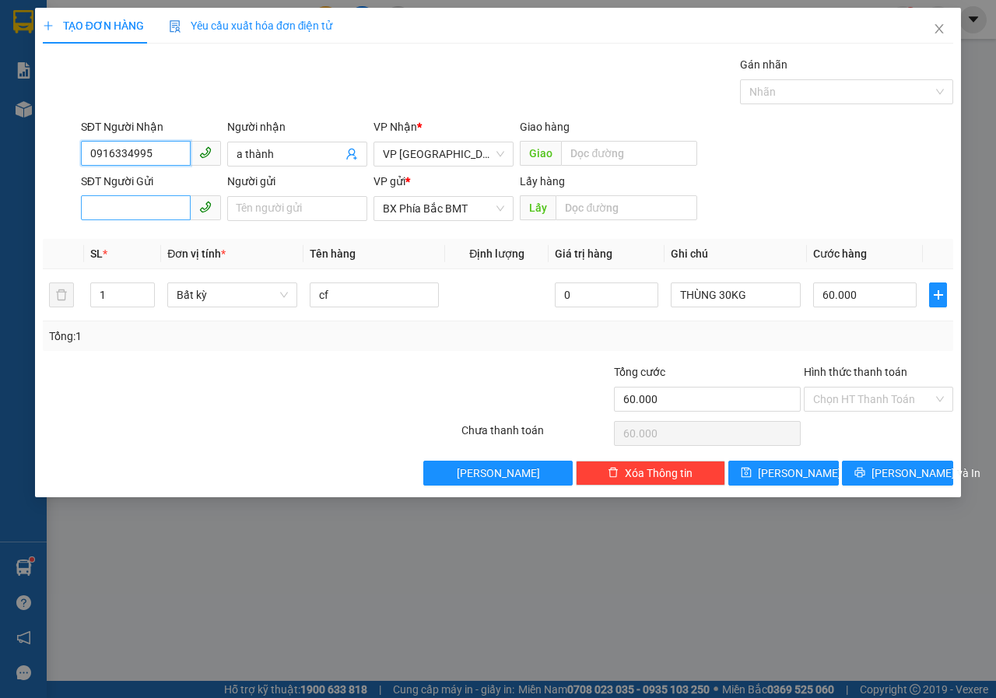
type input "0916334995"
click at [143, 201] on input "SĐT Người Gửi" at bounding box center [136, 207] width 110 height 25
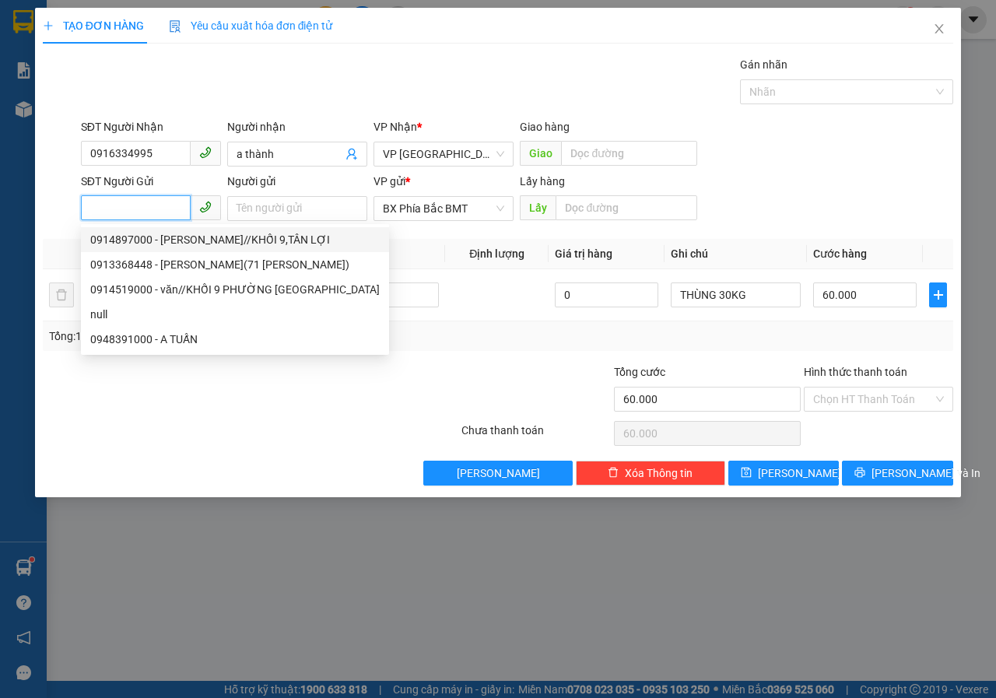
click at [109, 237] on div "0914897000 - [PERSON_NAME]//KHỐI 9,TÂN LỢI" at bounding box center [234, 239] width 289 height 17
type input "0914897000"
type input "[PERSON_NAME]//KHỐI 9,TÂN LỢI"
type input "bmt"
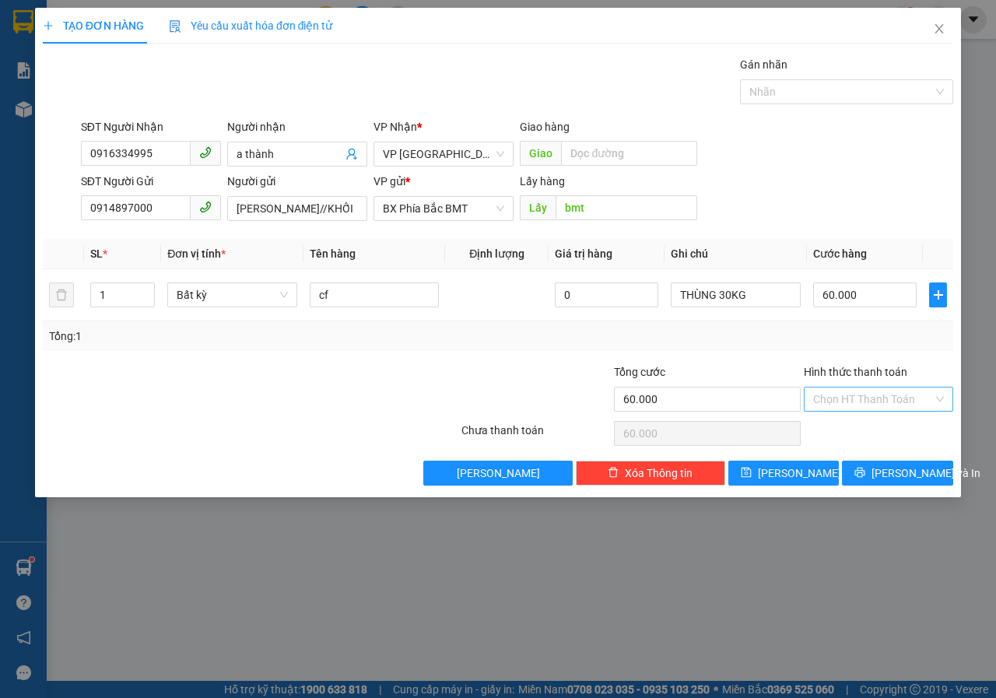
click at [848, 396] on input "Hình thức thanh toán" at bounding box center [873, 398] width 120 height 23
click at [850, 433] on div "Tại văn phòng" at bounding box center [878, 430] width 131 height 17
type input "0"
click at [856, 477] on button "[PERSON_NAME] và In" at bounding box center [897, 473] width 111 height 25
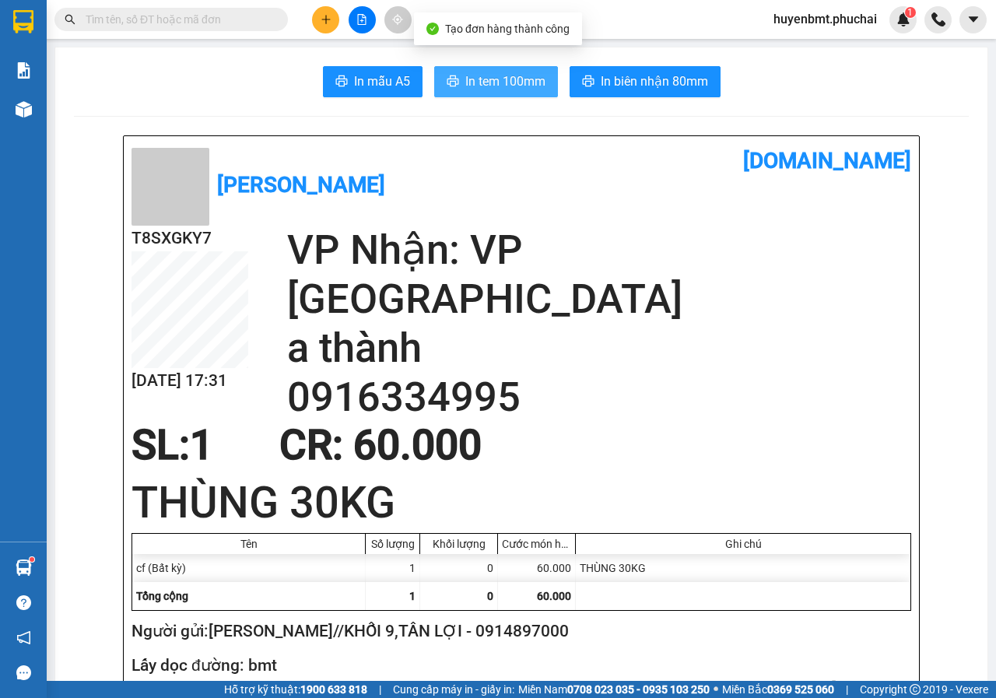
click at [481, 73] on span "In tem 100mm" at bounding box center [505, 81] width 80 height 19
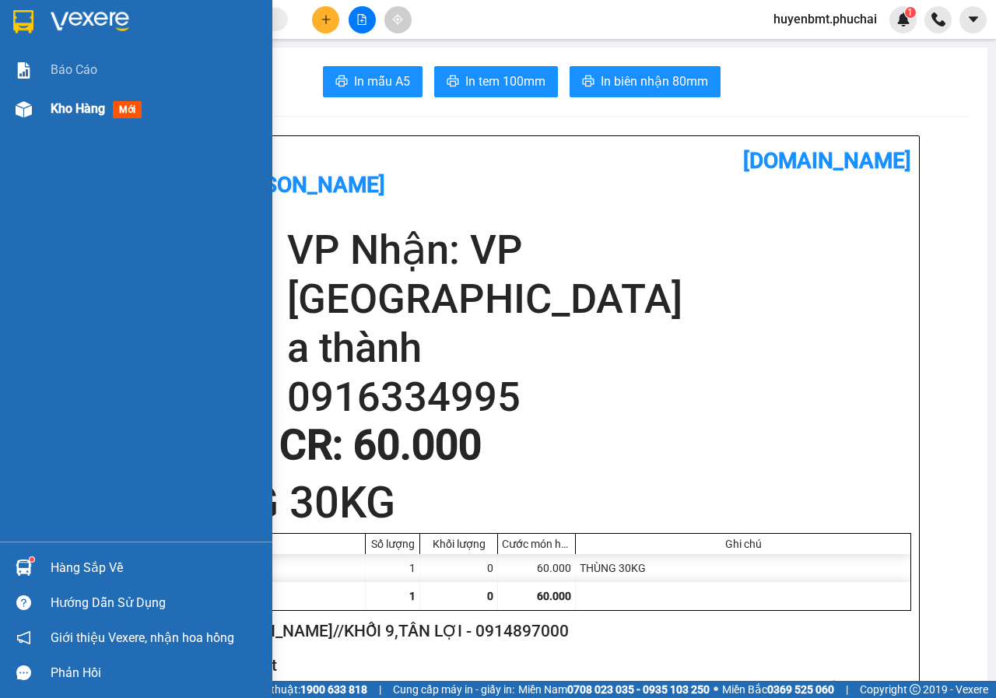
click at [45, 109] on div "Kho hàng mới" at bounding box center [136, 108] width 272 height 39
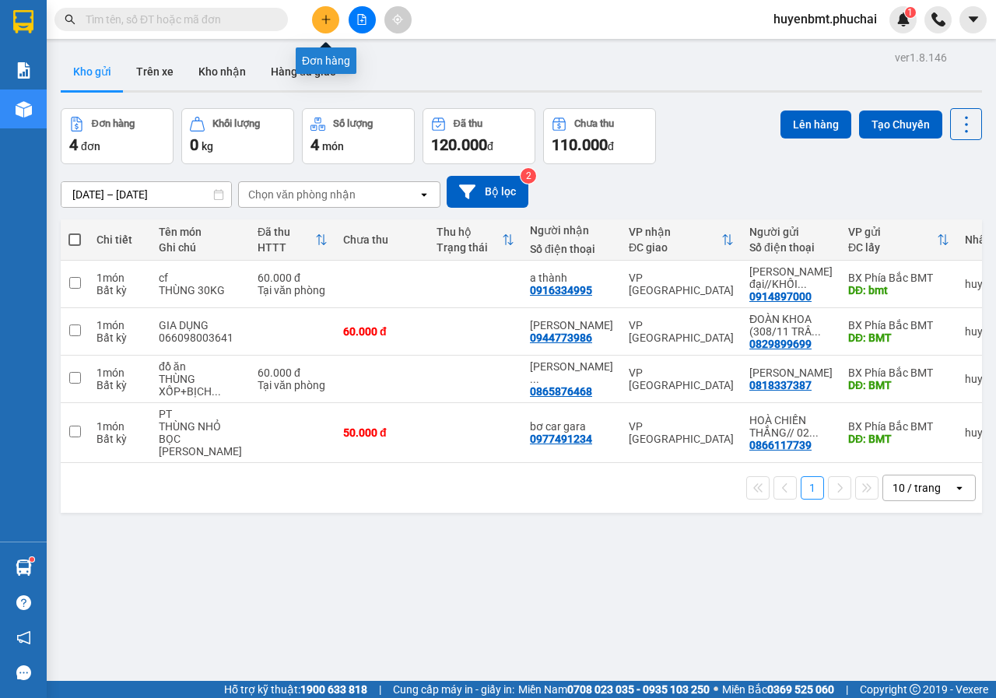
click at [329, 24] on icon "plus" at bounding box center [326, 19] width 11 height 11
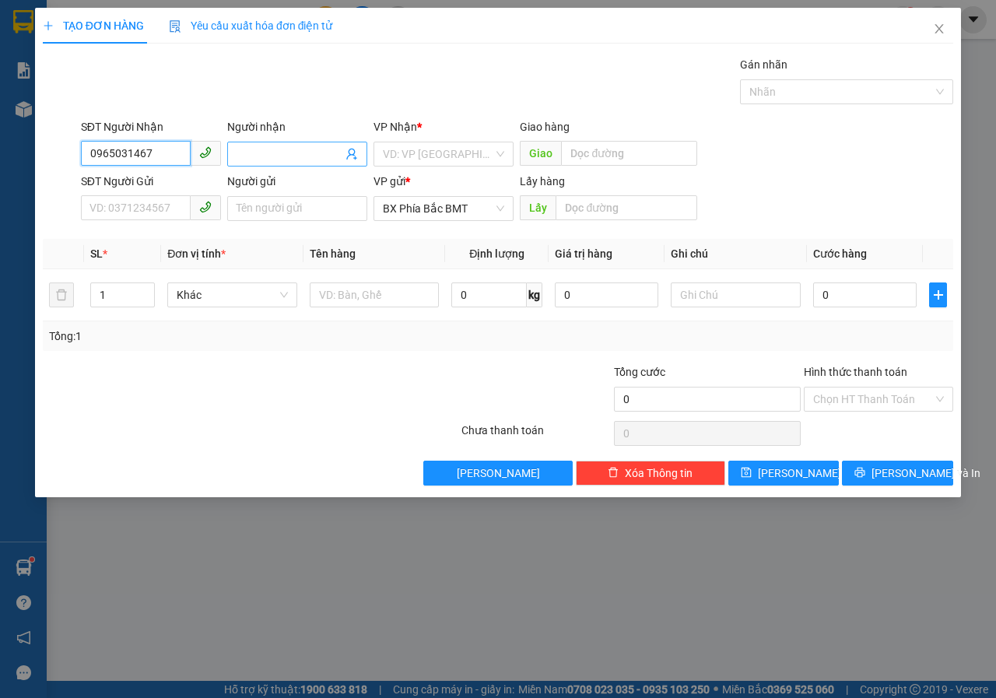
type input "0965031467"
click at [258, 143] on span at bounding box center [297, 154] width 140 height 25
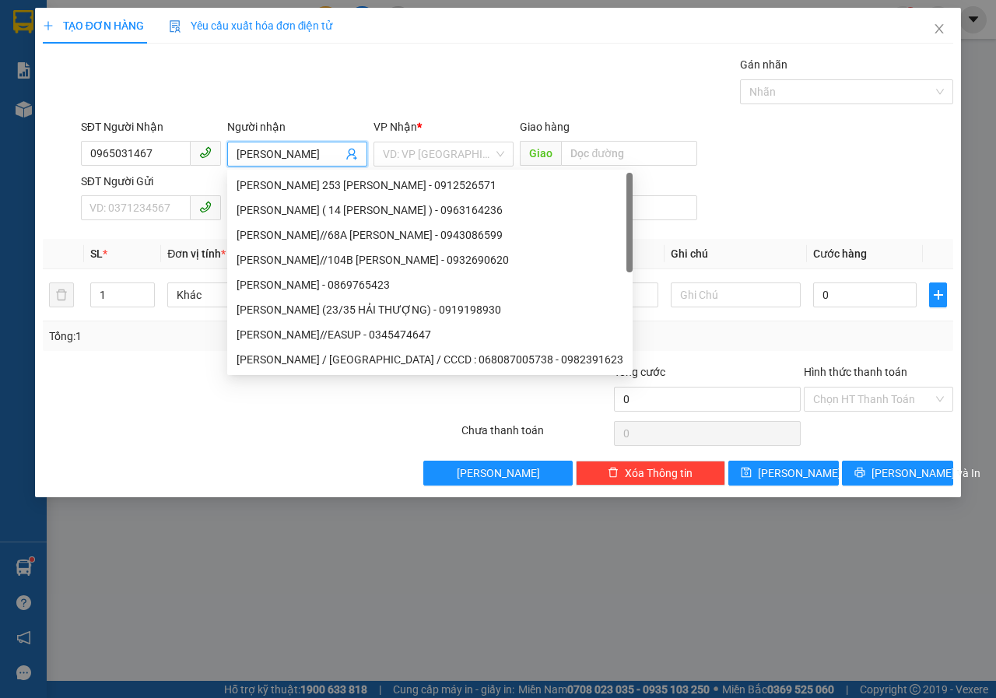
scroll to position [0, 6]
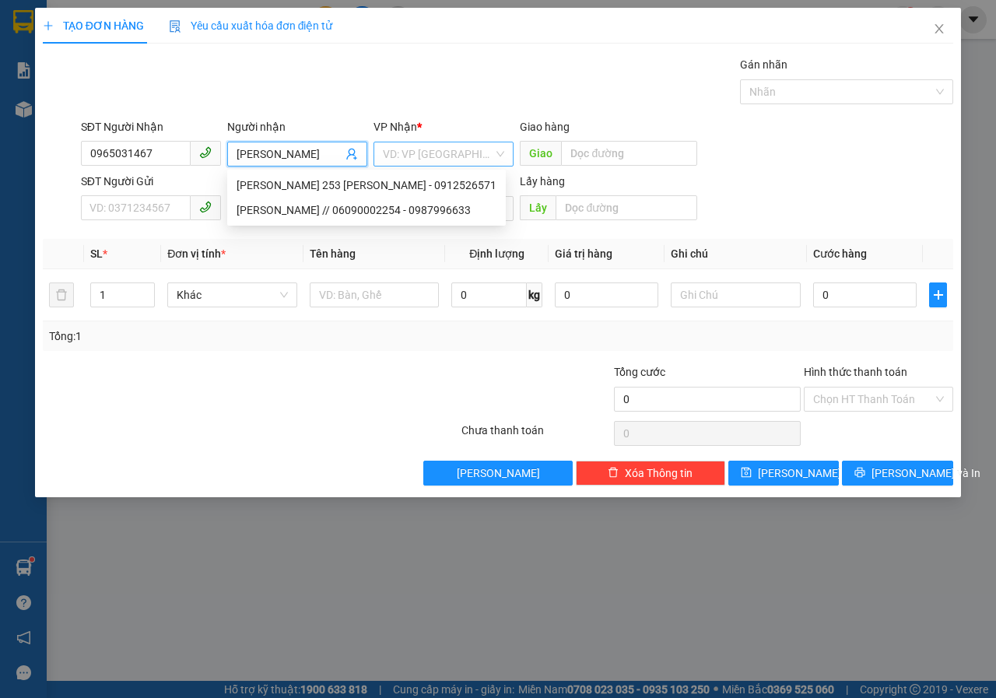
type input "[PERSON_NAME]"
click at [442, 154] on input "search" at bounding box center [438, 153] width 110 height 23
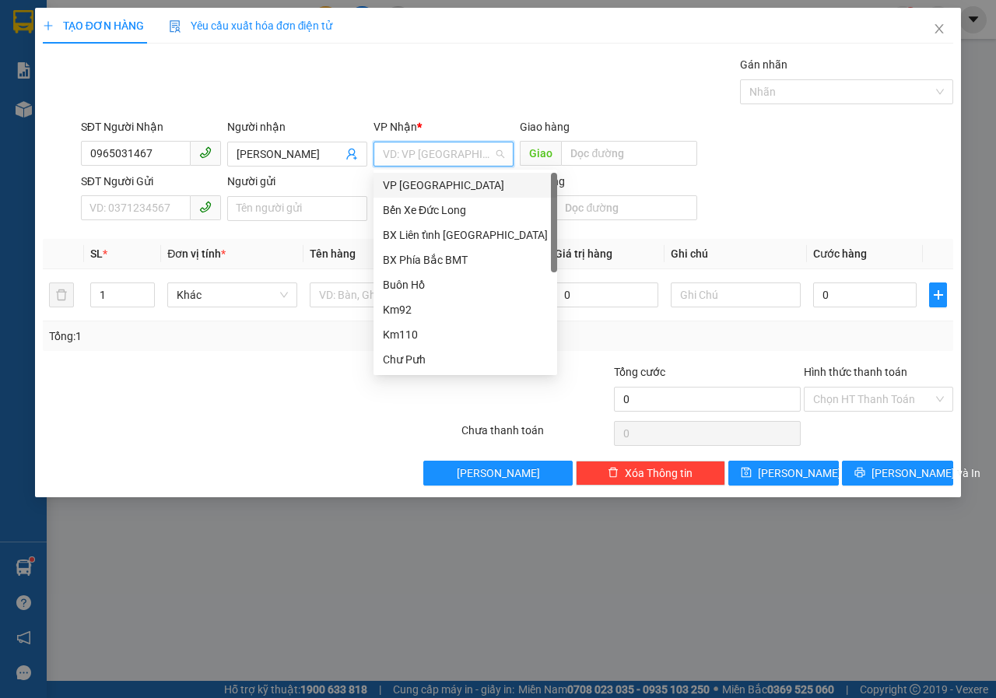
click at [418, 181] on div "VP [GEOGRAPHIC_DATA]" at bounding box center [465, 185] width 165 height 17
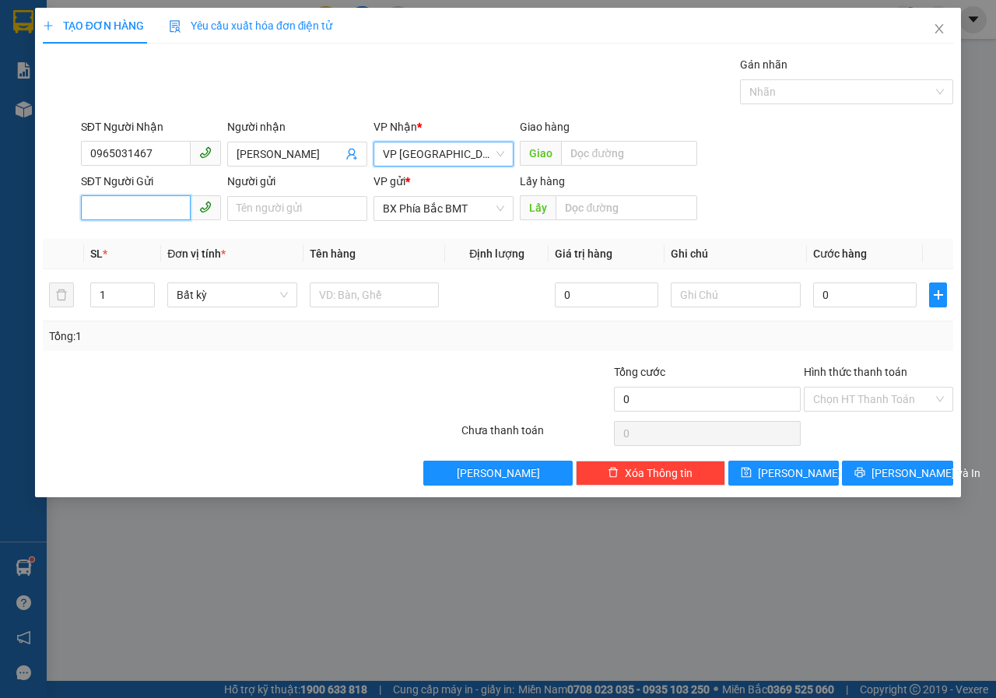
click at [117, 219] on input "SĐT Người Gửi" at bounding box center [136, 207] width 110 height 25
type input "0985186861"
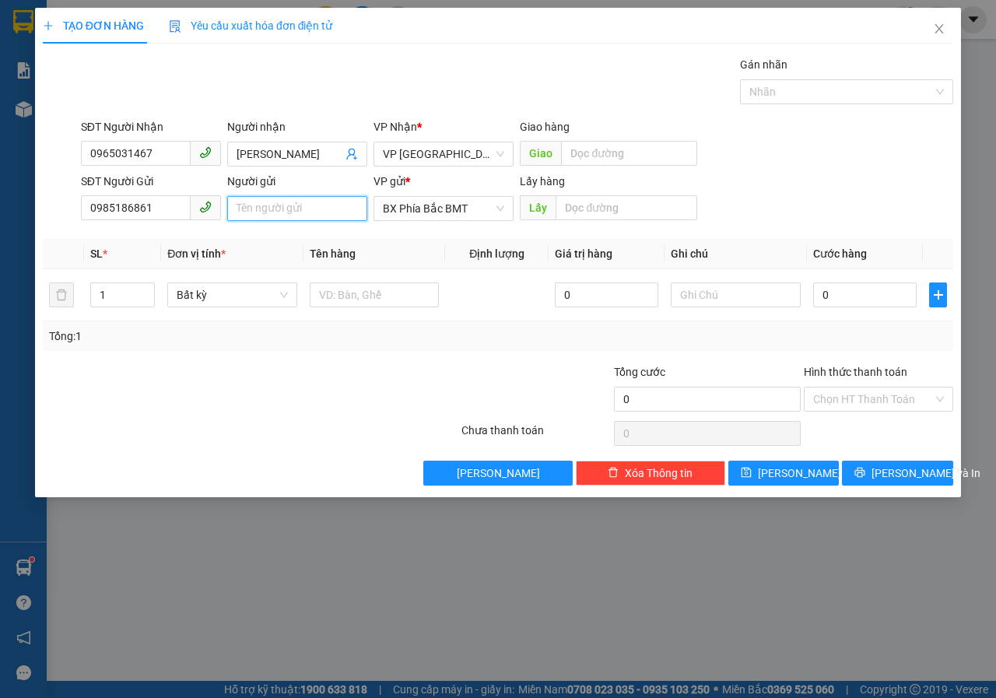
click at [316, 218] on input "Người gửi" at bounding box center [297, 208] width 140 height 25
type input "[PERSON_NAME]"
click at [573, 211] on input "text" at bounding box center [626, 207] width 141 height 25
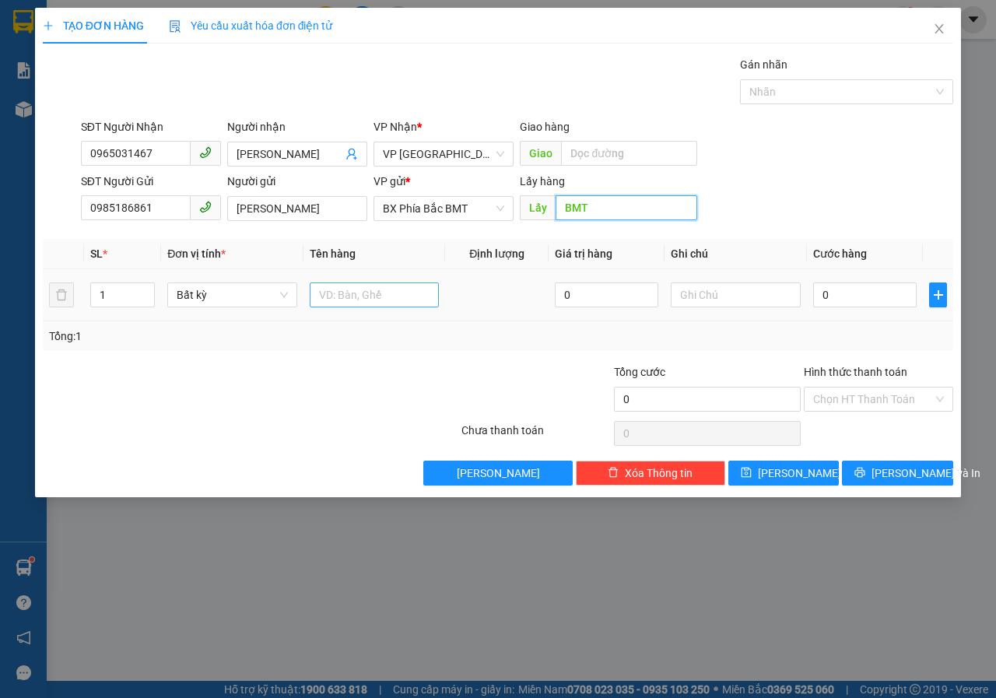
type input "BMT"
click at [341, 293] on input "text" at bounding box center [375, 294] width 130 height 25
type input "SẦU RIÊNG"
click at [773, 289] on input "text" at bounding box center [736, 294] width 130 height 25
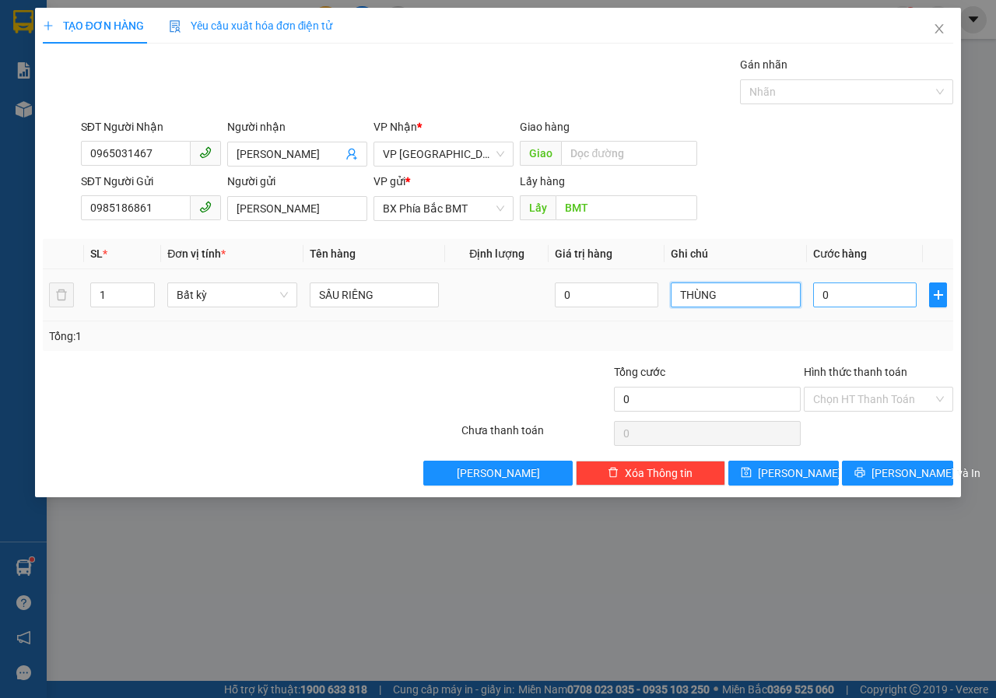
type input "THÙNG"
click at [837, 293] on input "0" at bounding box center [864, 294] width 103 height 25
type input "6"
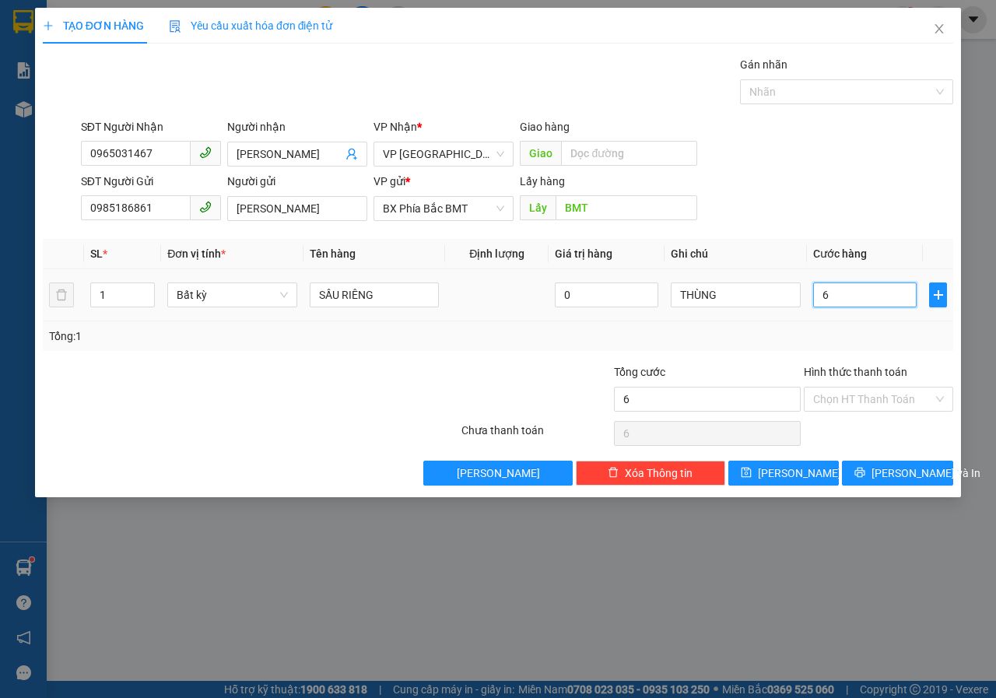
type input "60"
type input "600"
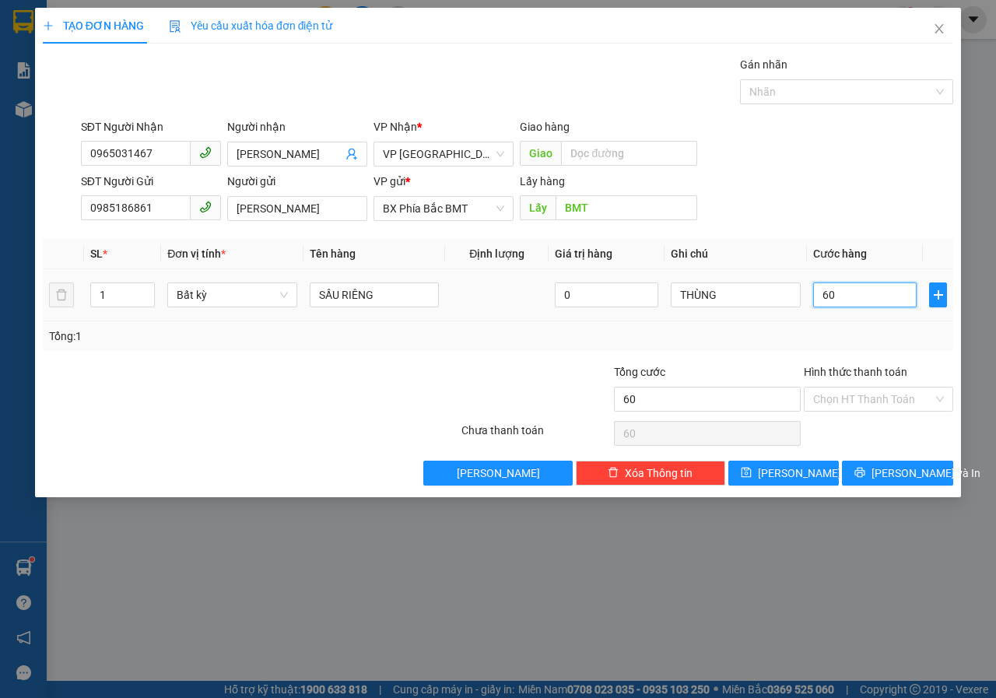
type input "600"
type input "6.000"
type input "60.000"
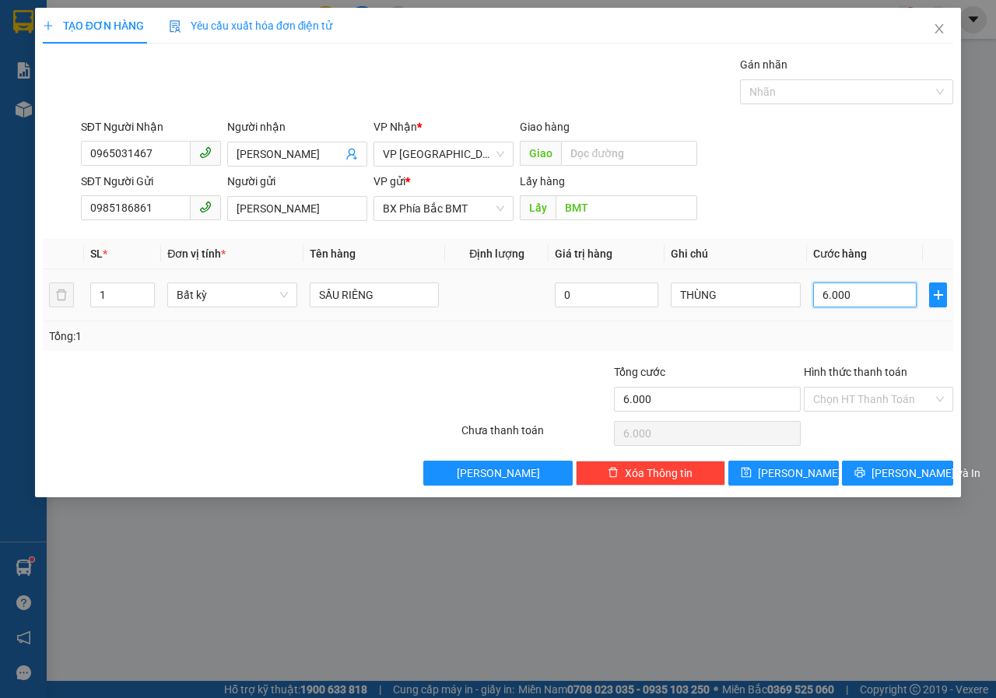
type input "60.000"
click at [878, 474] on button "[PERSON_NAME] và In" at bounding box center [897, 473] width 111 height 25
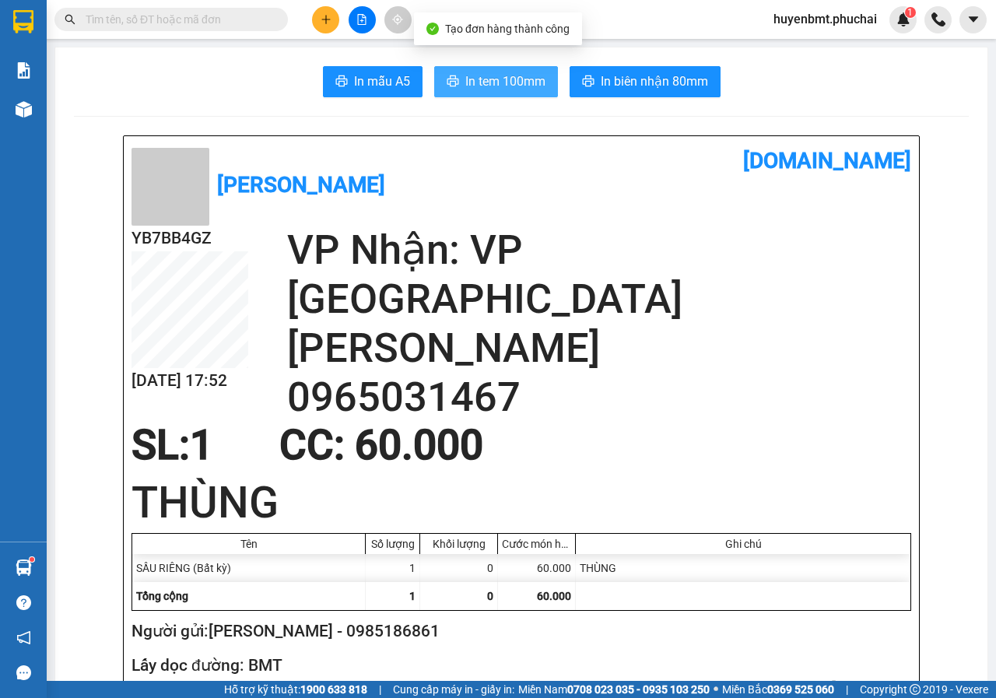
click at [493, 93] on button "In tem 100mm" at bounding box center [496, 81] width 124 height 31
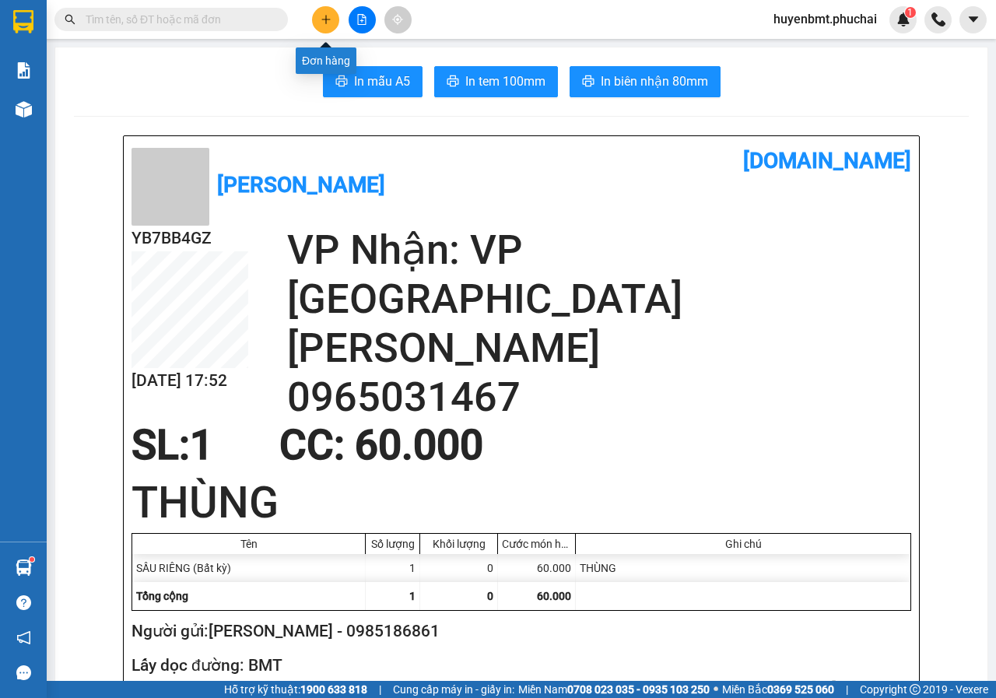
click at [324, 22] on icon "plus" at bounding box center [326, 19] width 11 height 11
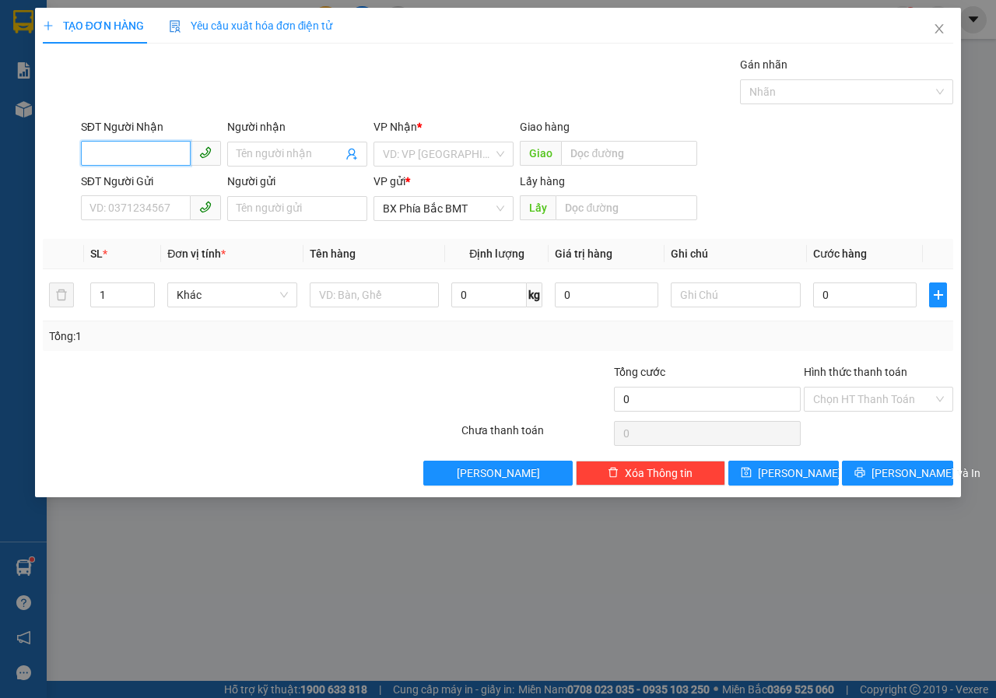
click at [149, 154] on input "SĐT Người Nhận" at bounding box center [136, 153] width 110 height 25
type input "0835011579"
click at [294, 152] on input "Người nhận" at bounding box center [290, 153] width 106 height 17
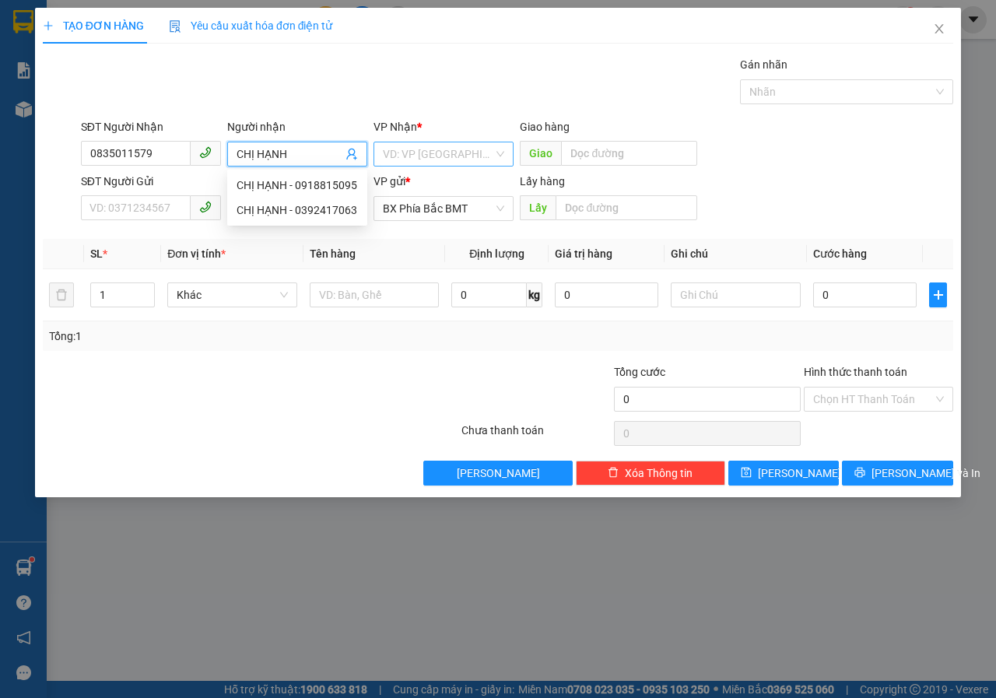
type input "CHỊ HẠNH"
click at [393, 155] on input "search" at bounding box center [438, 153] width 110 height 23
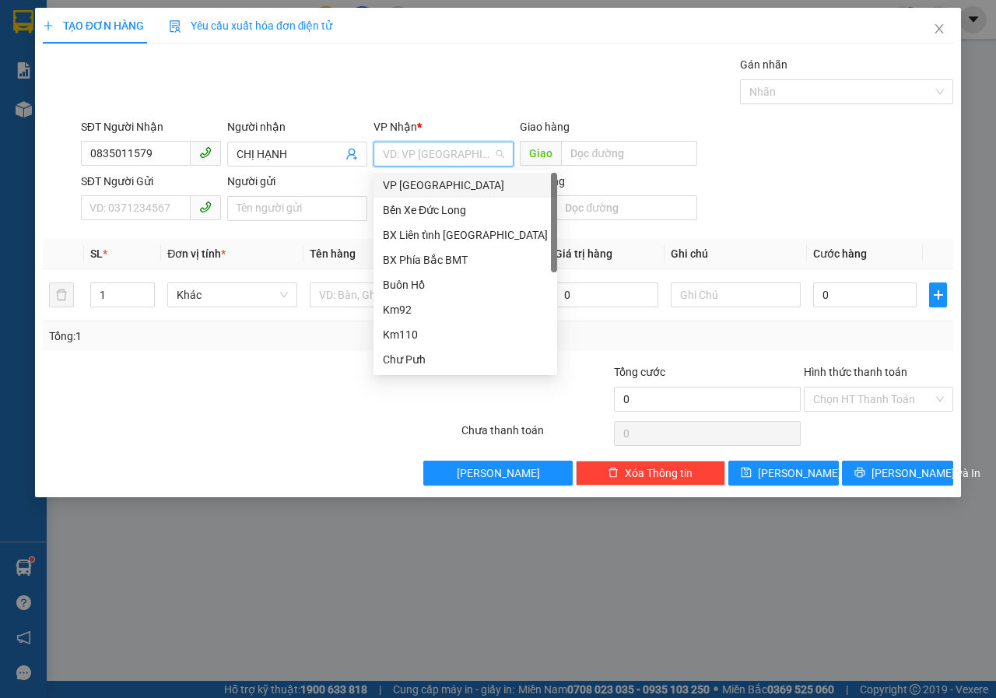
click at [426, 186] on div "VP [GEOGRAPHIC_DATA]" at bounding box center [465, 185] width 165 height 17
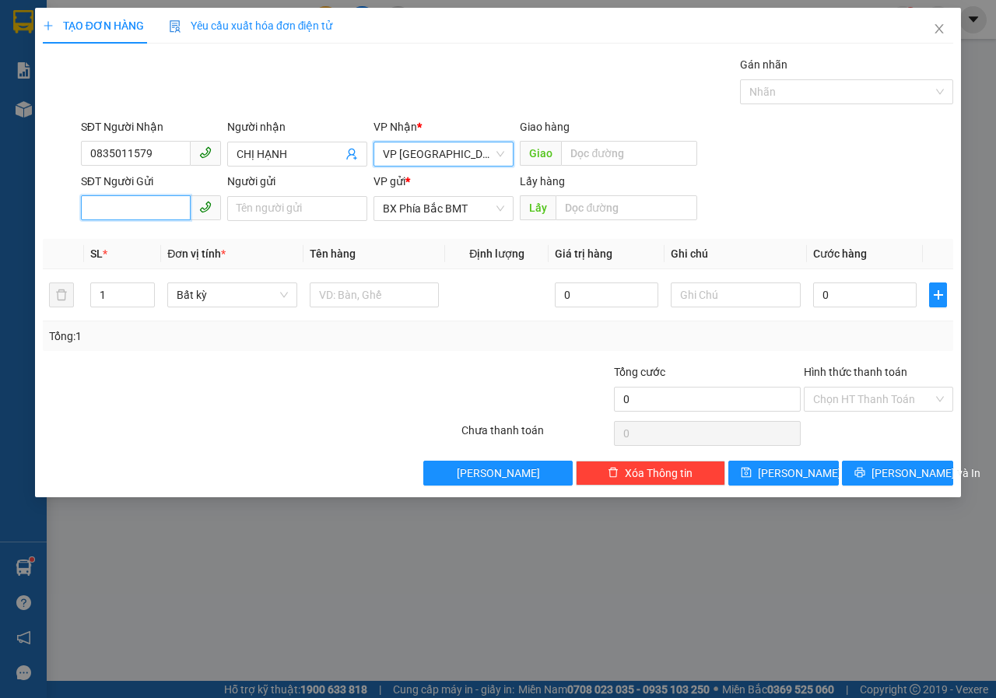
click at [145, 208] on input "SĐT Người Gửi" at bounding box center [136, 207] width 110 height 25
type input "0865193064"
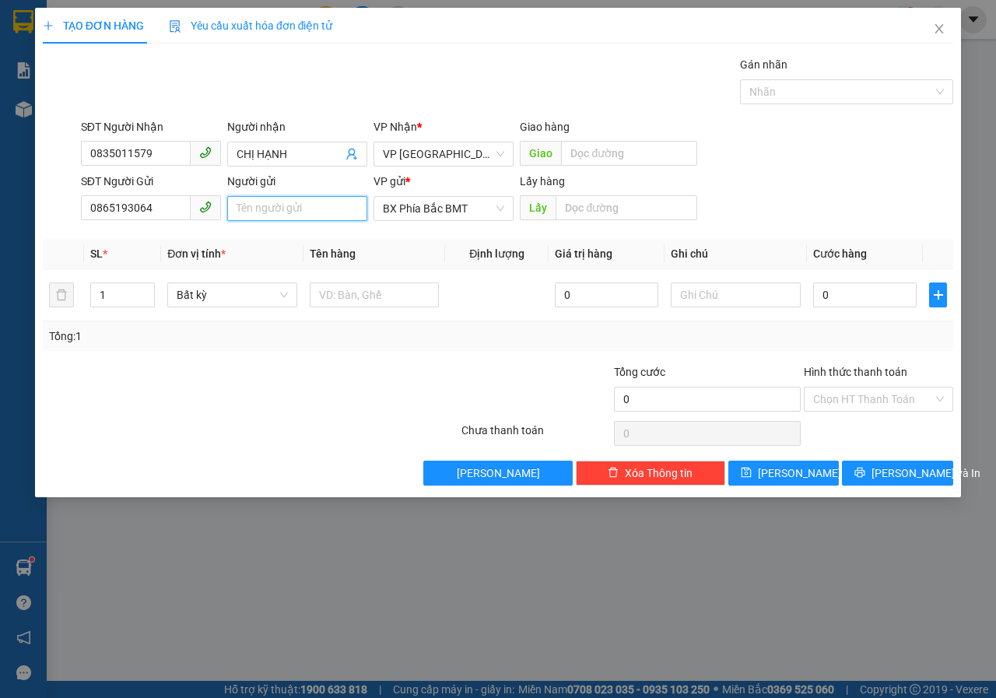
click at [246, 205] on input "Người gửi" at bounding box center [297, 208] width 140 height 25
type input "[PERSON_NAME](252 [PERSON_NAME])"
click at [567, 198] on input "text" at bounding box center [626, 207] width 141 height 25
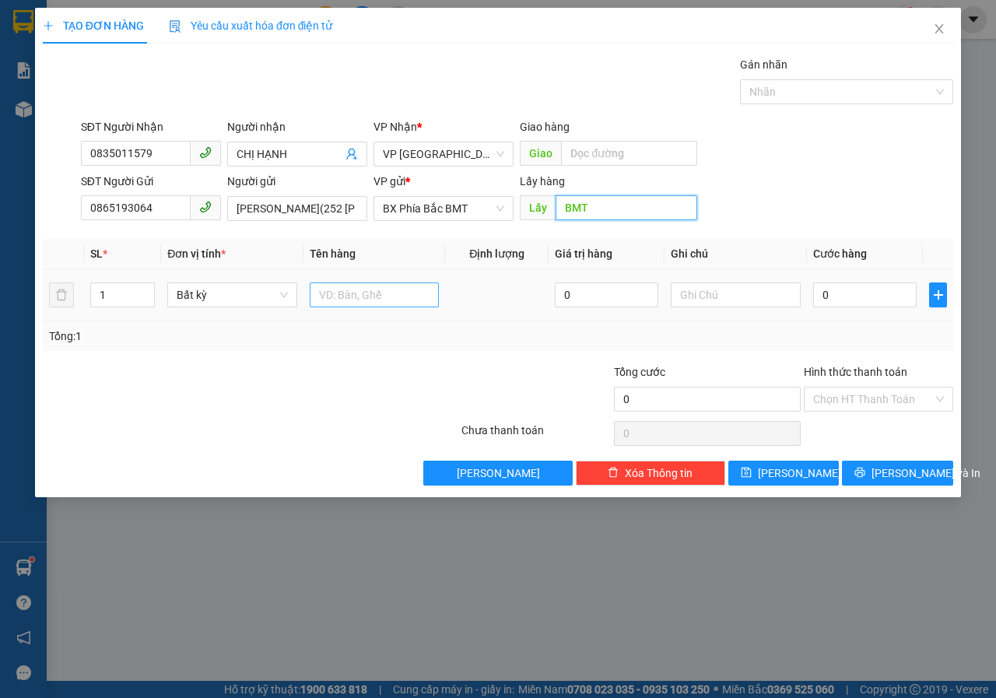
type input "BMT"
click at [328, 300] on input "text" at bounding box center [375, 294] width 130 height 25
type input "MỸ PHẨM"
click at [733, 300] on input "text" at bounding box center [736, 294] width 130 height 25
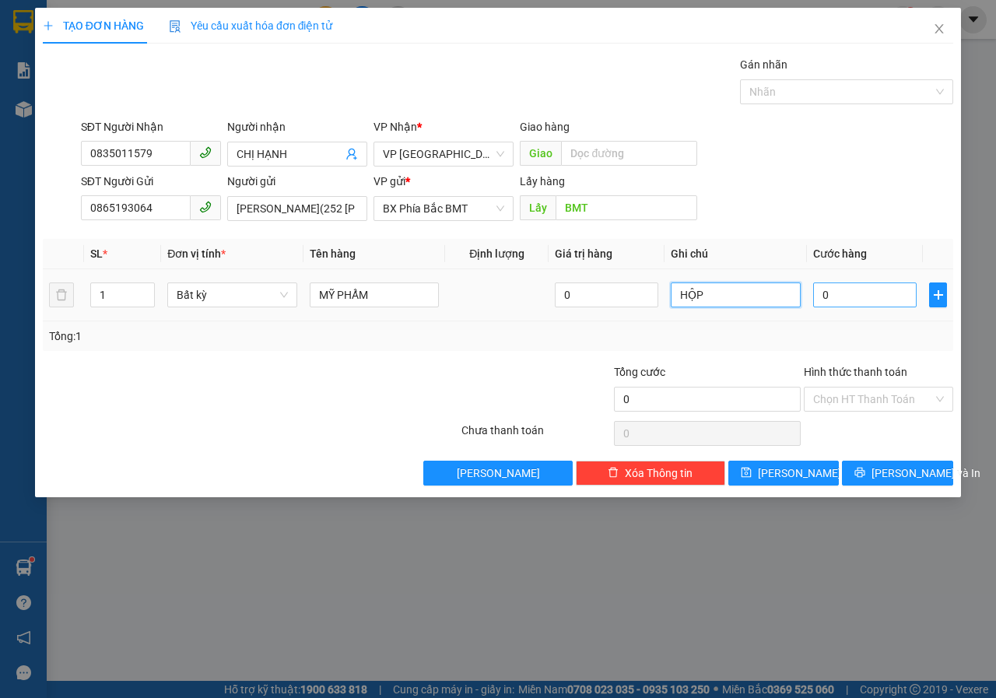
type input "HỘP"
click at [853, 300] on input "0" at bounding box center [864, 294] width 103 height 25
type input "4"
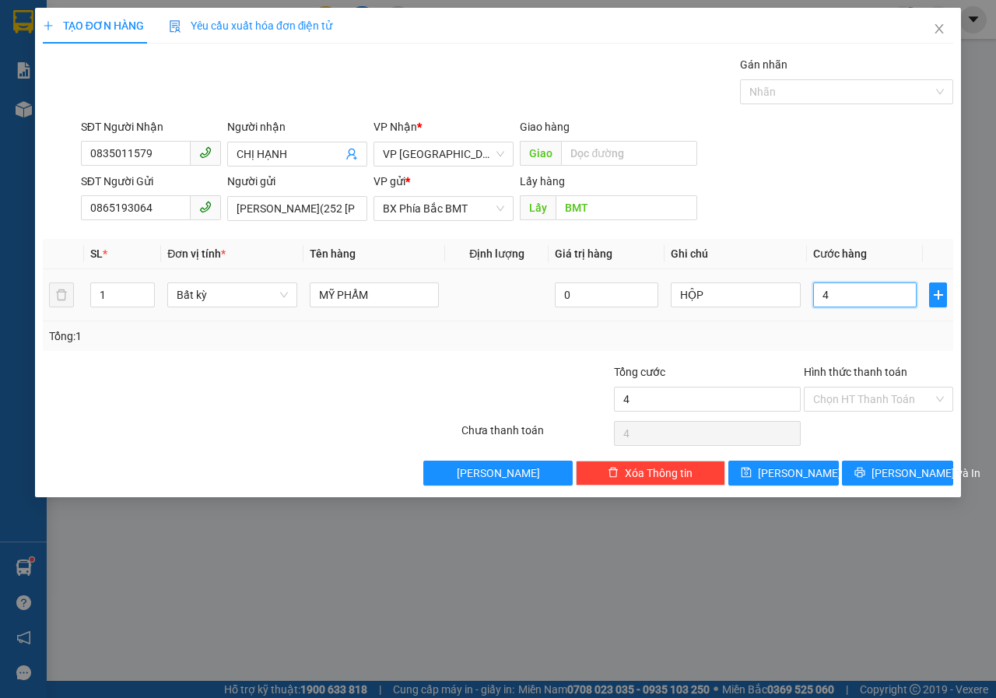
type input "40"
type input "400"
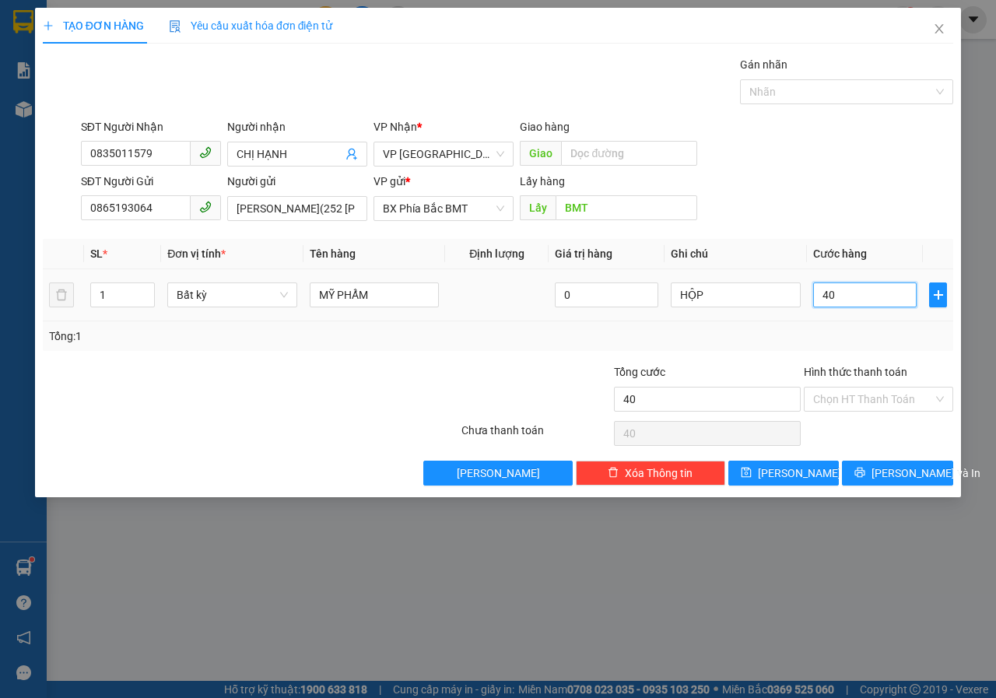
type input "400"
type input "4.000"
type input "40.000"
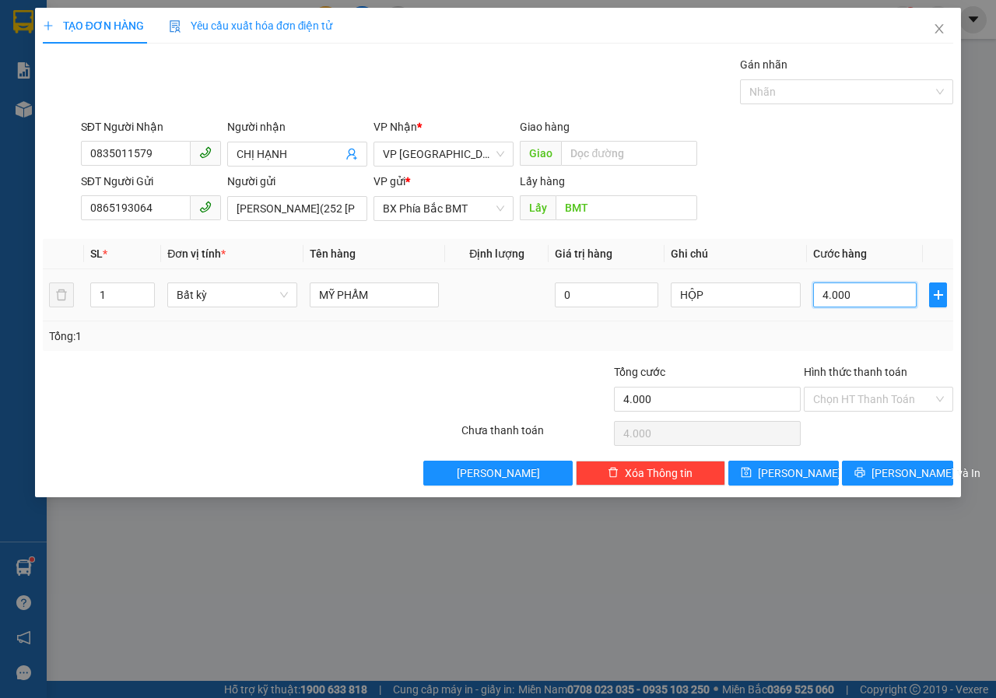
type input "40.000"
click at [886, 475] on span "[PERSON_NAME] và In" at bounding box center [925, 472] width 109 height 17
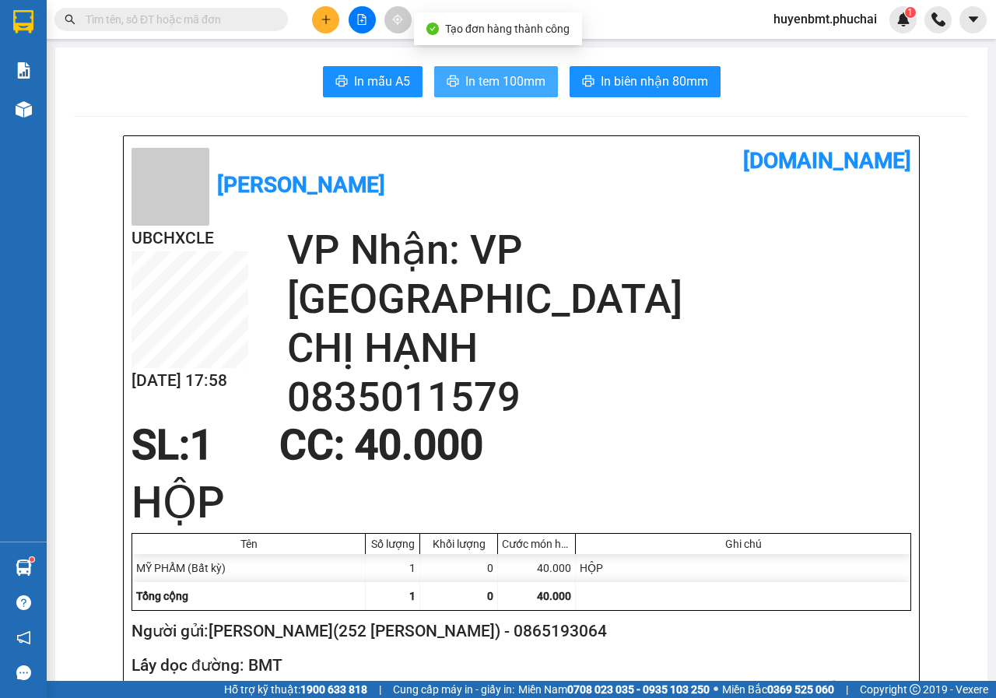
click at [464, 93] on button "In tem 100mm" at bounding box center [496, 81] width 124 height 31
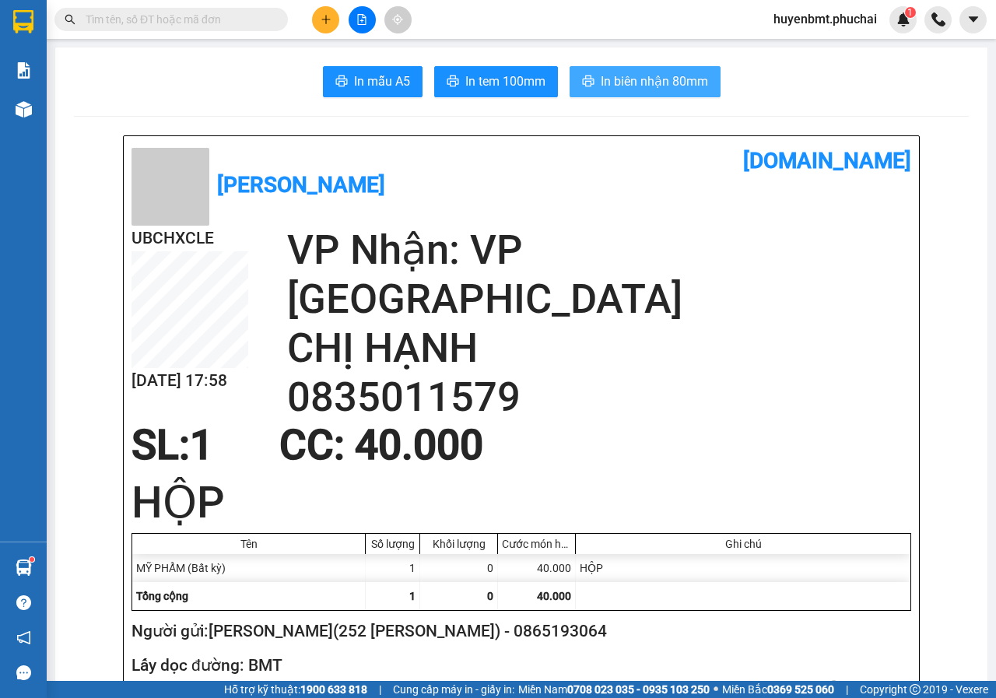
click at [617, 83] on span "In biên nhận 80mm" at bounding box center [654, 81] width 107 height 19
